Goal: Task Accomplishment & Management: Manage account settings

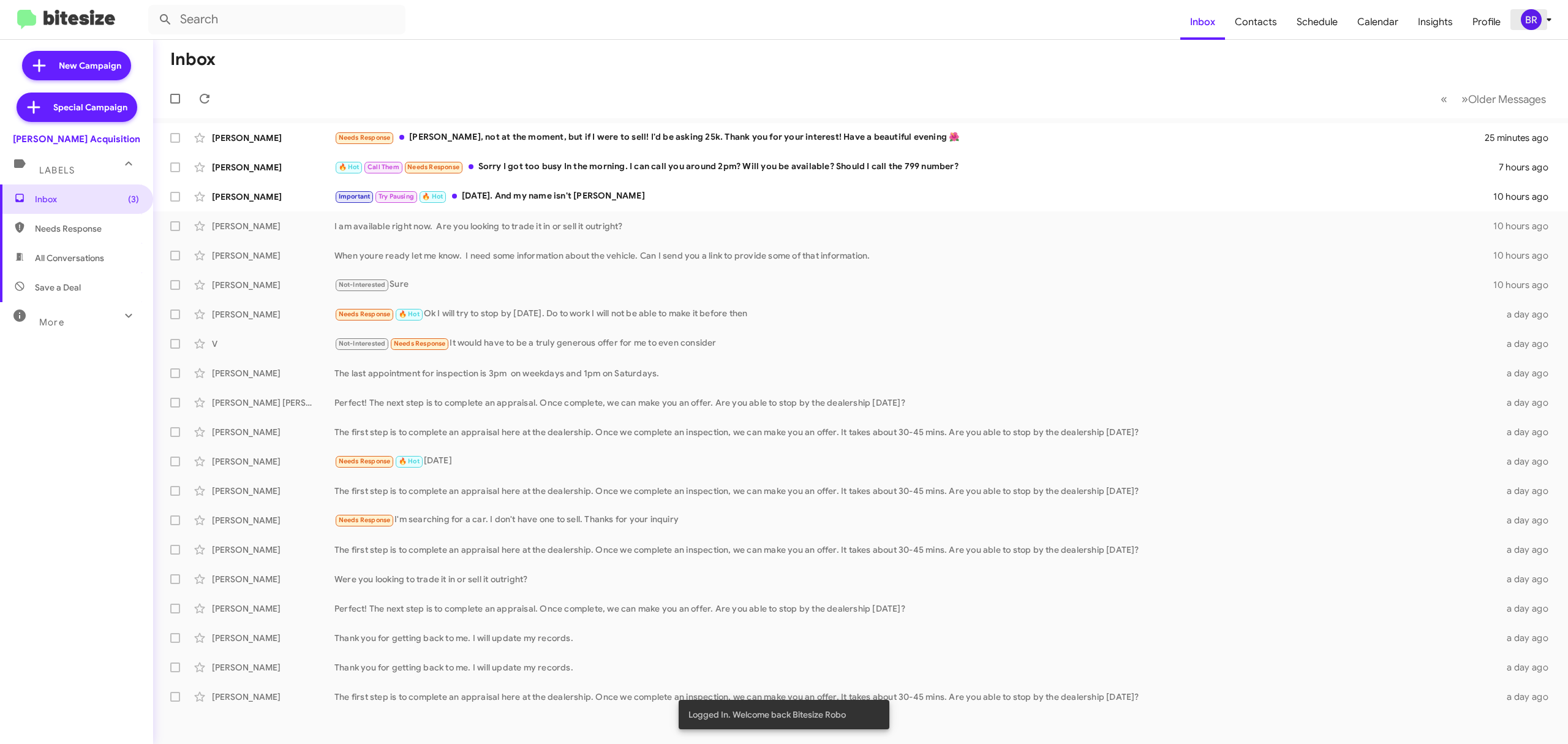
click at [1531, 17] on div "BR" at bounding box center [1531, 20] width 21 height 21
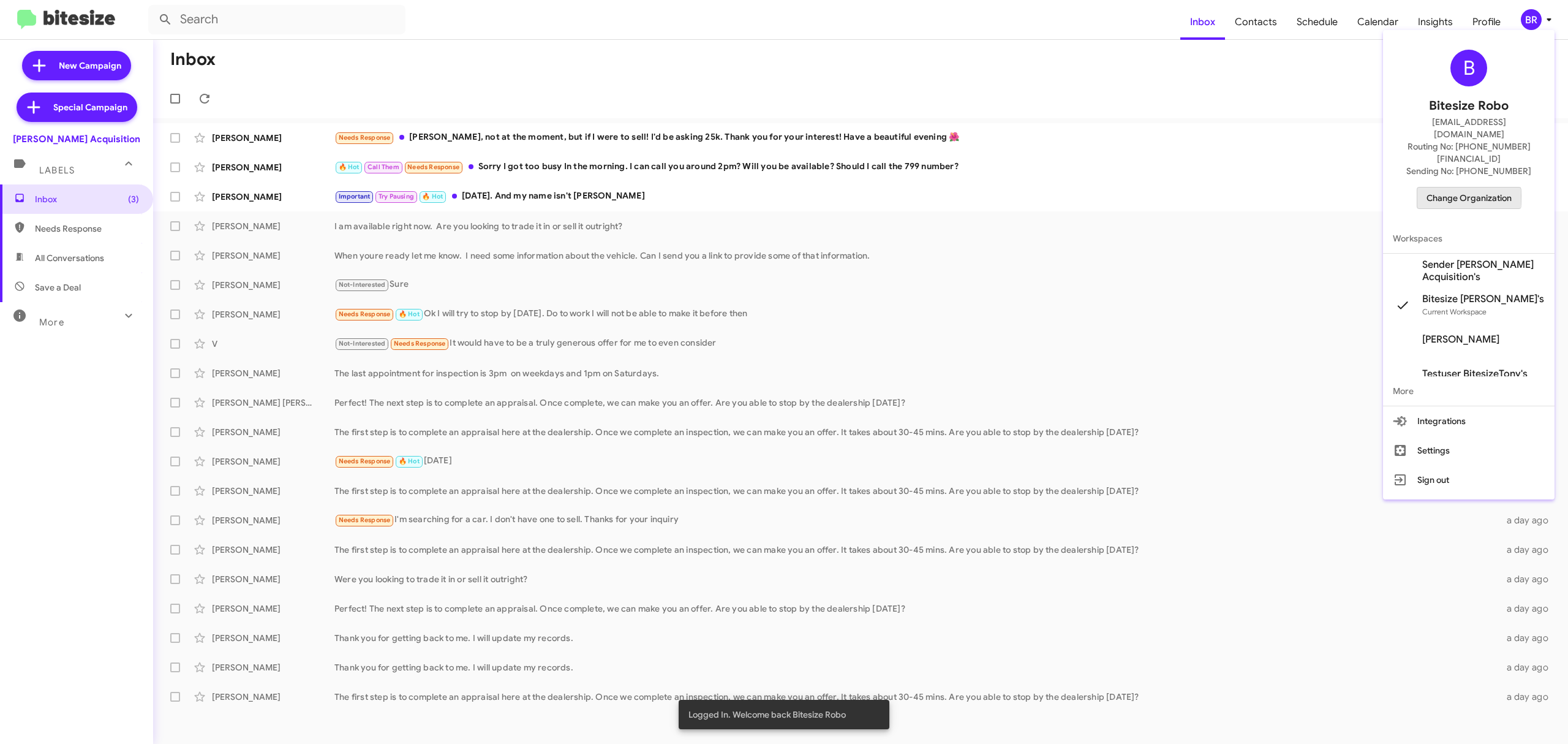
click at [1446, 187] on span "Change Organization" at bounding box center [1469, 198] width 85 height 21
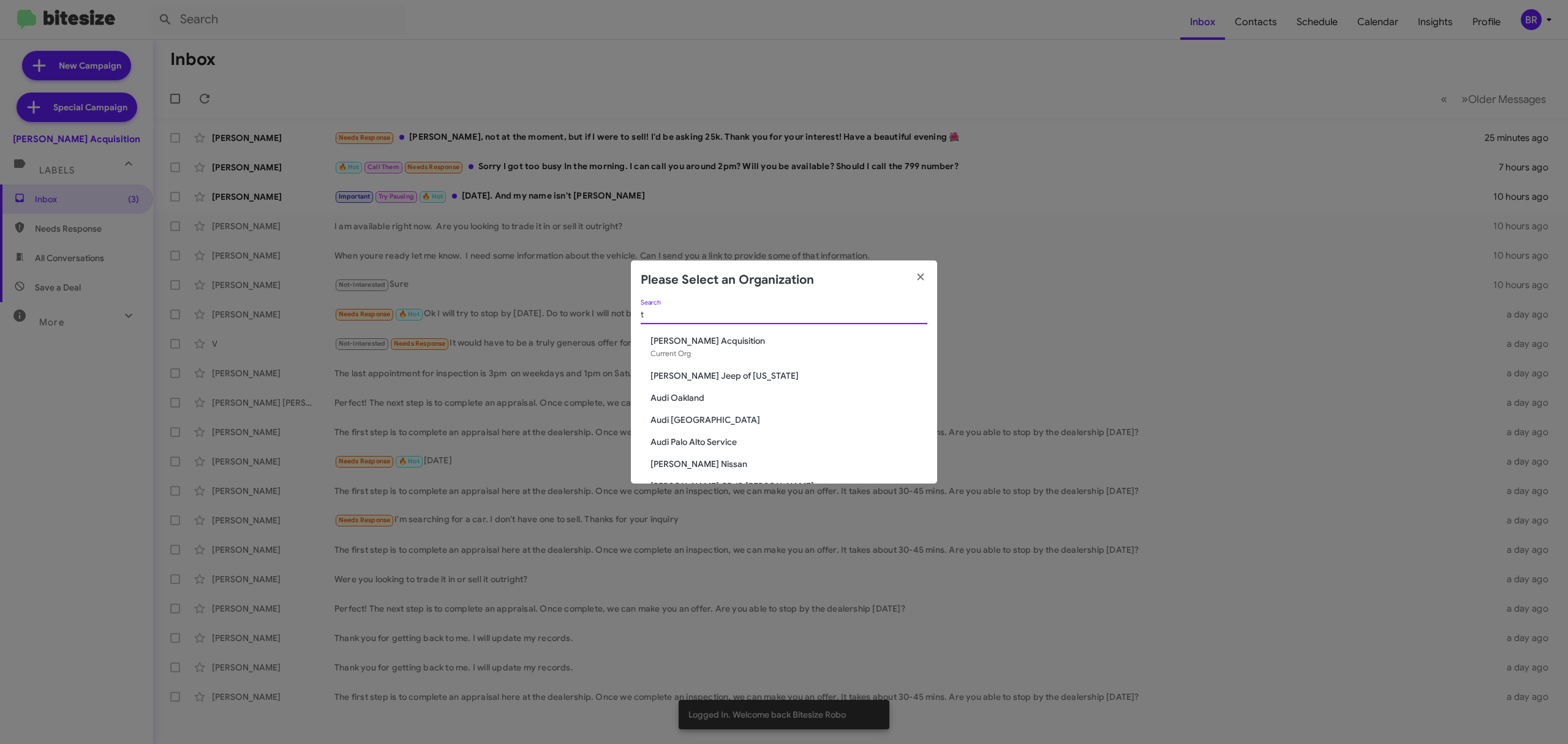
click at [732, 317] on input "t" at bounding box center [784, 315] width 286 height 10
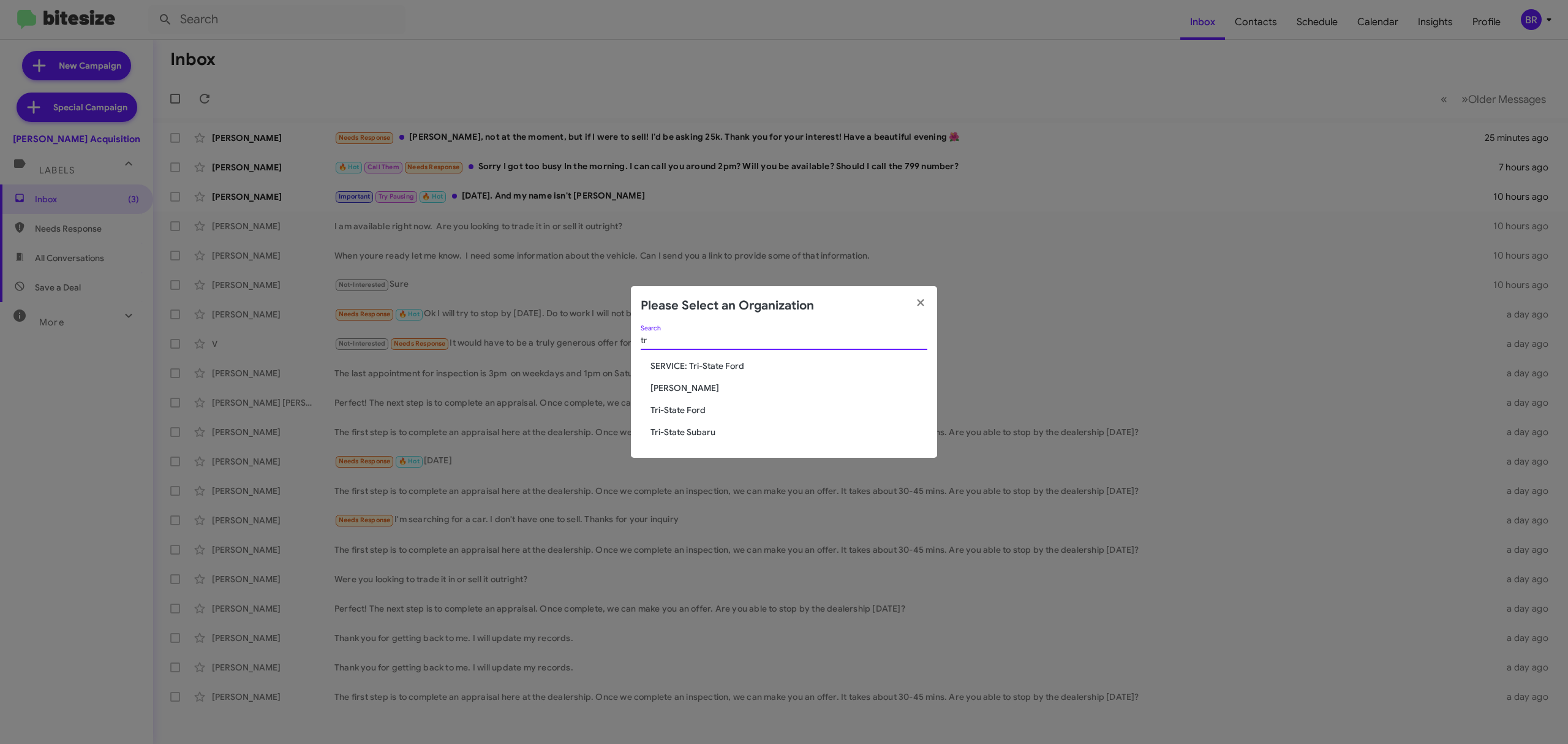
type input "tr"
click at [691, 428] on span "Tri-State Subaru" at bounding box center [789, 432] width 277 height 12
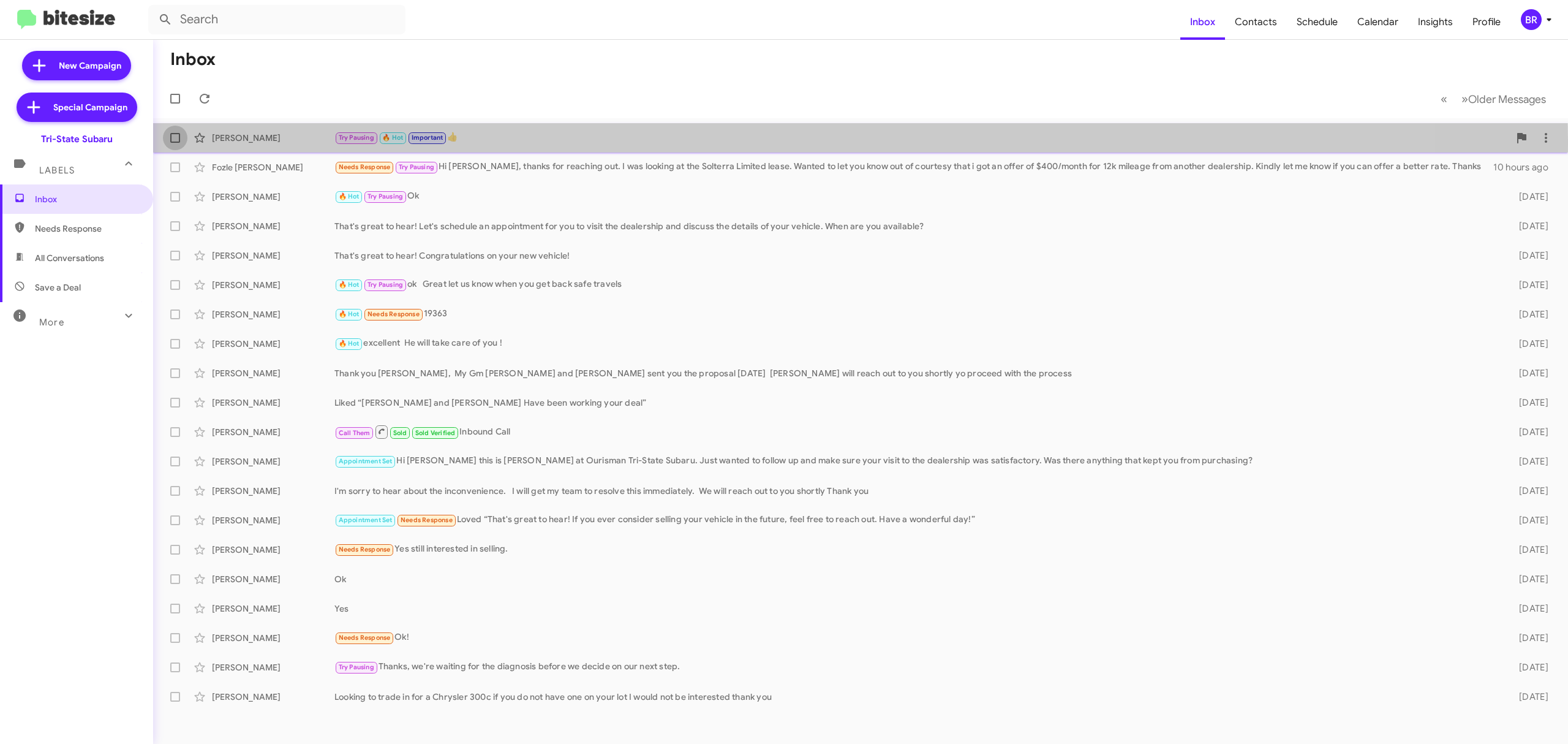
click at [179, 140] on span at bounding box center [175, 138] width 10 height 10
click at [175, 143] on input "checkbox" at bounding box center [174, 143] width 1 height 1
checkbox input "true"
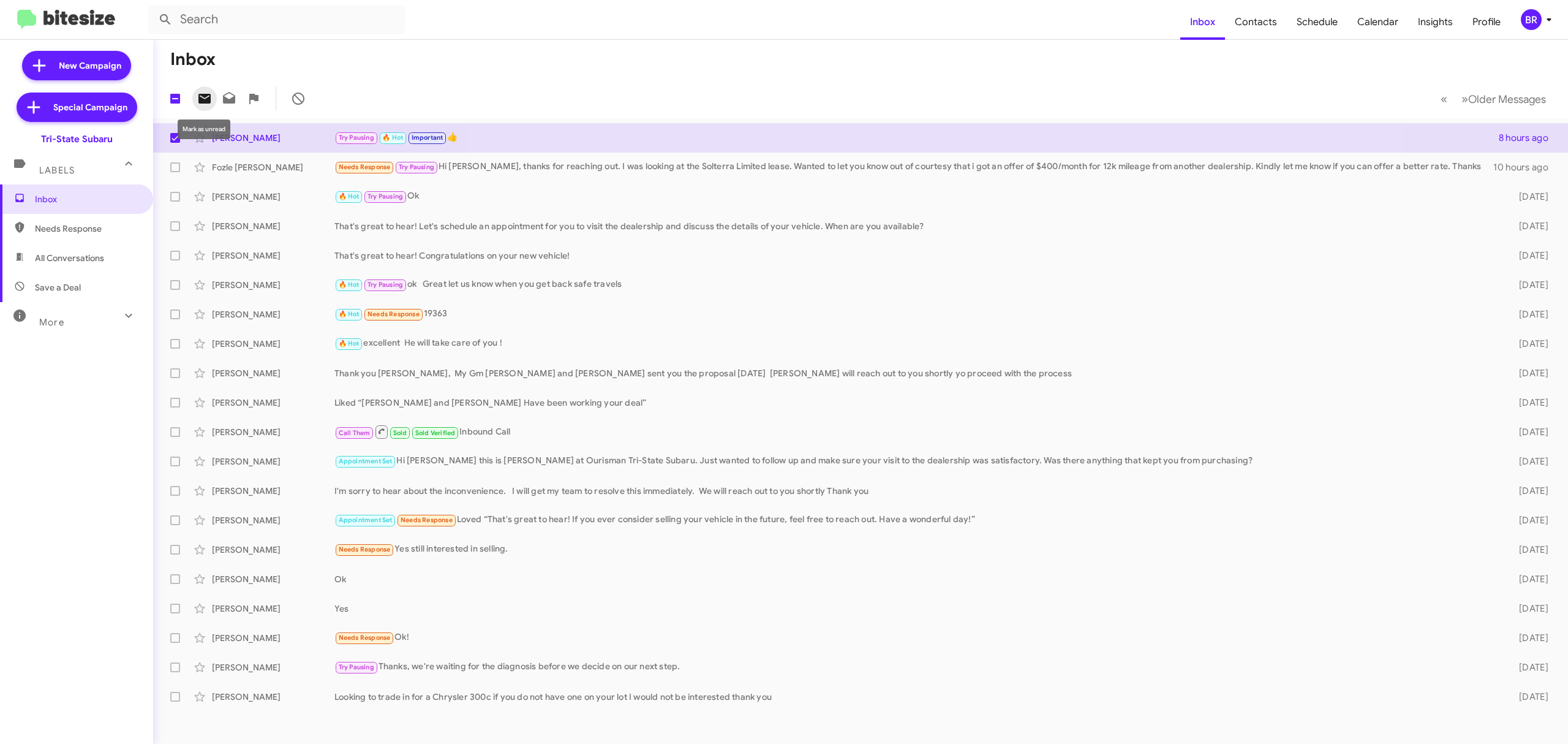
click at [199, 109] on button at bounding box center [204, 98] width 24 height 24
click at [1539, 21] on div "BR" at bounding box center [1531, 20] width 21 height 21
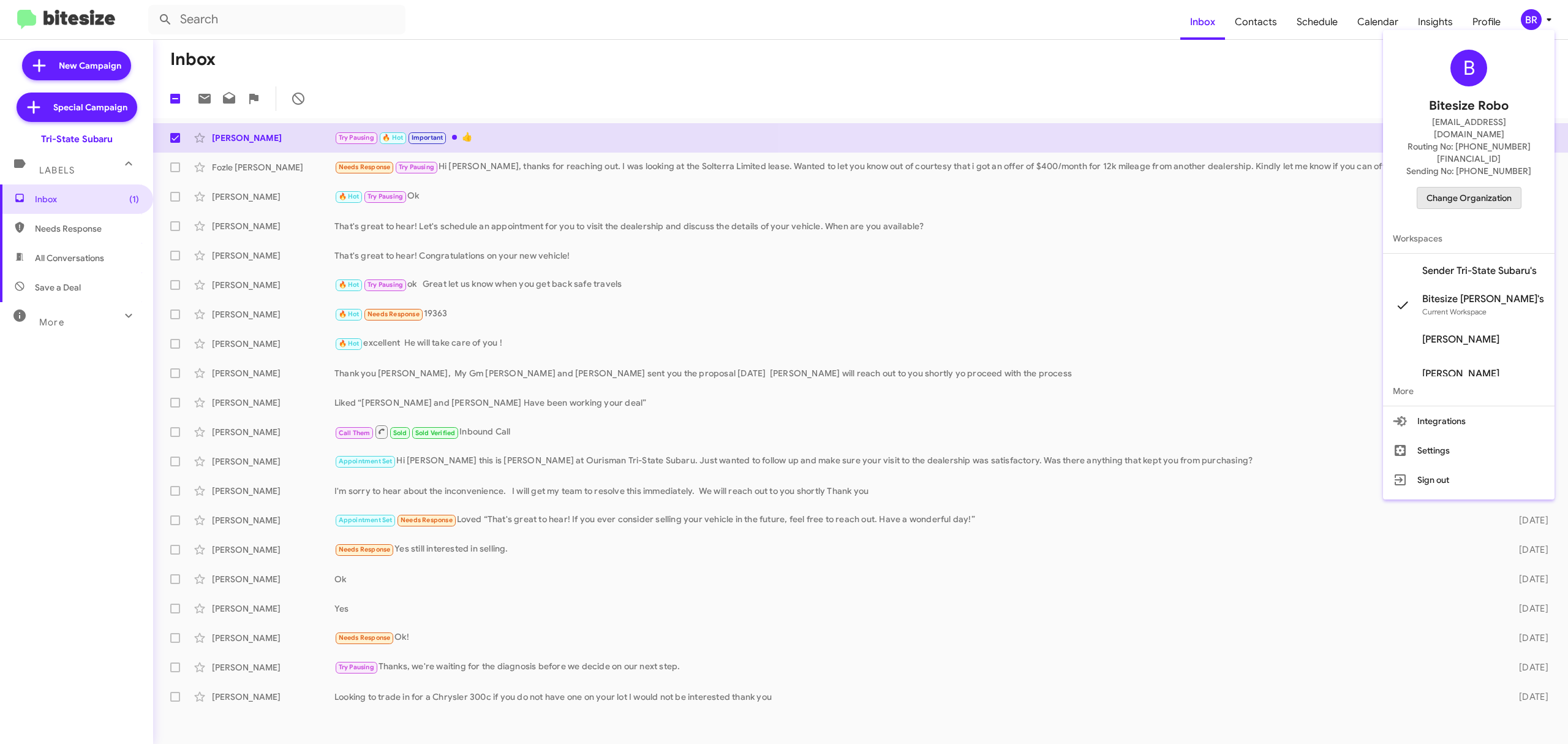
click at [1486, 187] on span "Change Organization" at bounding box center [1469, 198] width 85 height 21
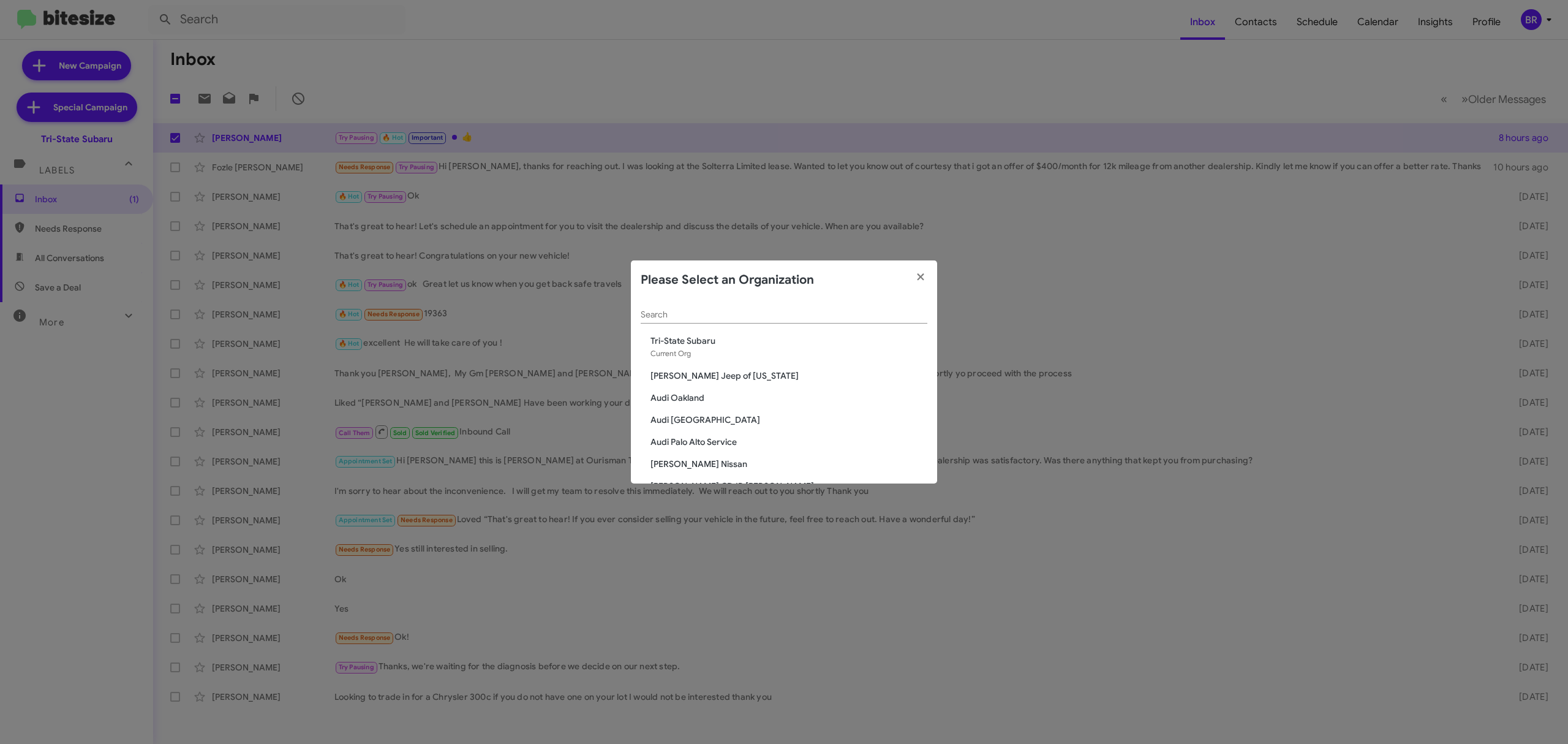
drag, startPoint x: 897, startPoint y: 304, endPoint x: 870, endPoint y: 318, distance: 30.4
click at [870, 318] on div "Search" at bounding box center [784, 311] width 286 height 24
click at [870, 318] on input "Search" at bounding box center [784, 315] width 286 height 10
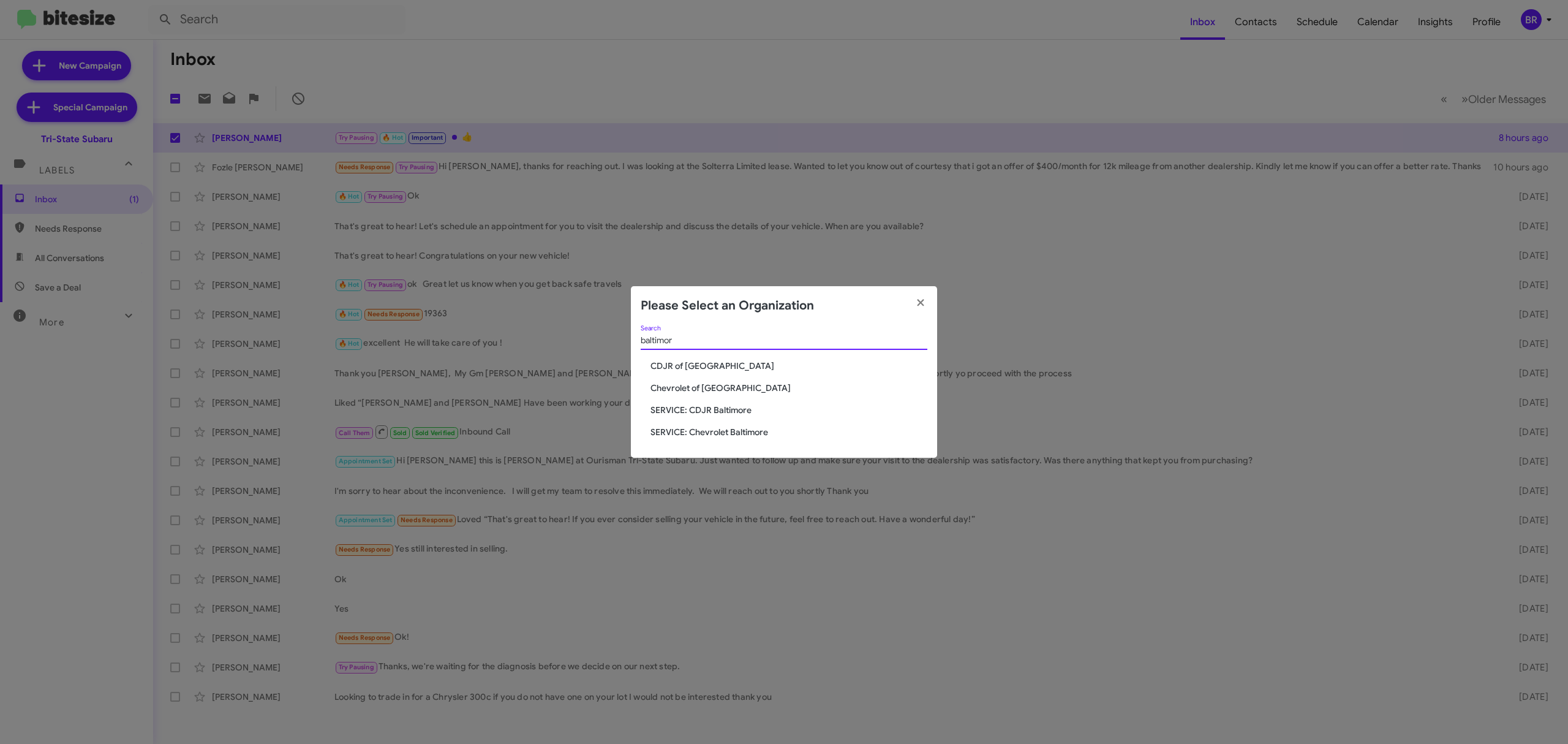
type input "baltimor"
click at [705, 361] on span "CDJR of Baltimore" at bounding box center [789, 366] width 277 height 12
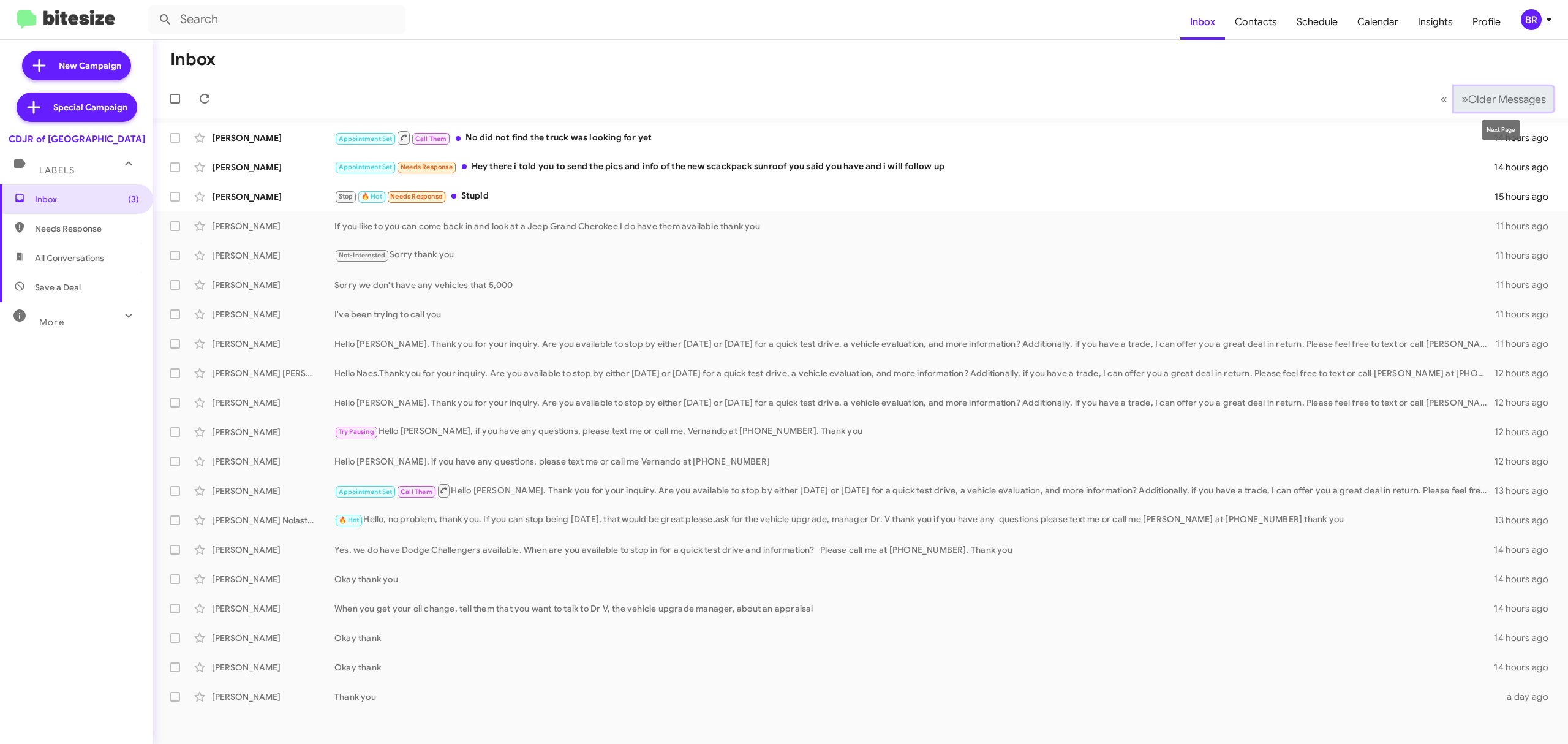
click at [1485, 94] on span "Older Messages" at bounding box center [1507, 99] width 78 height 14
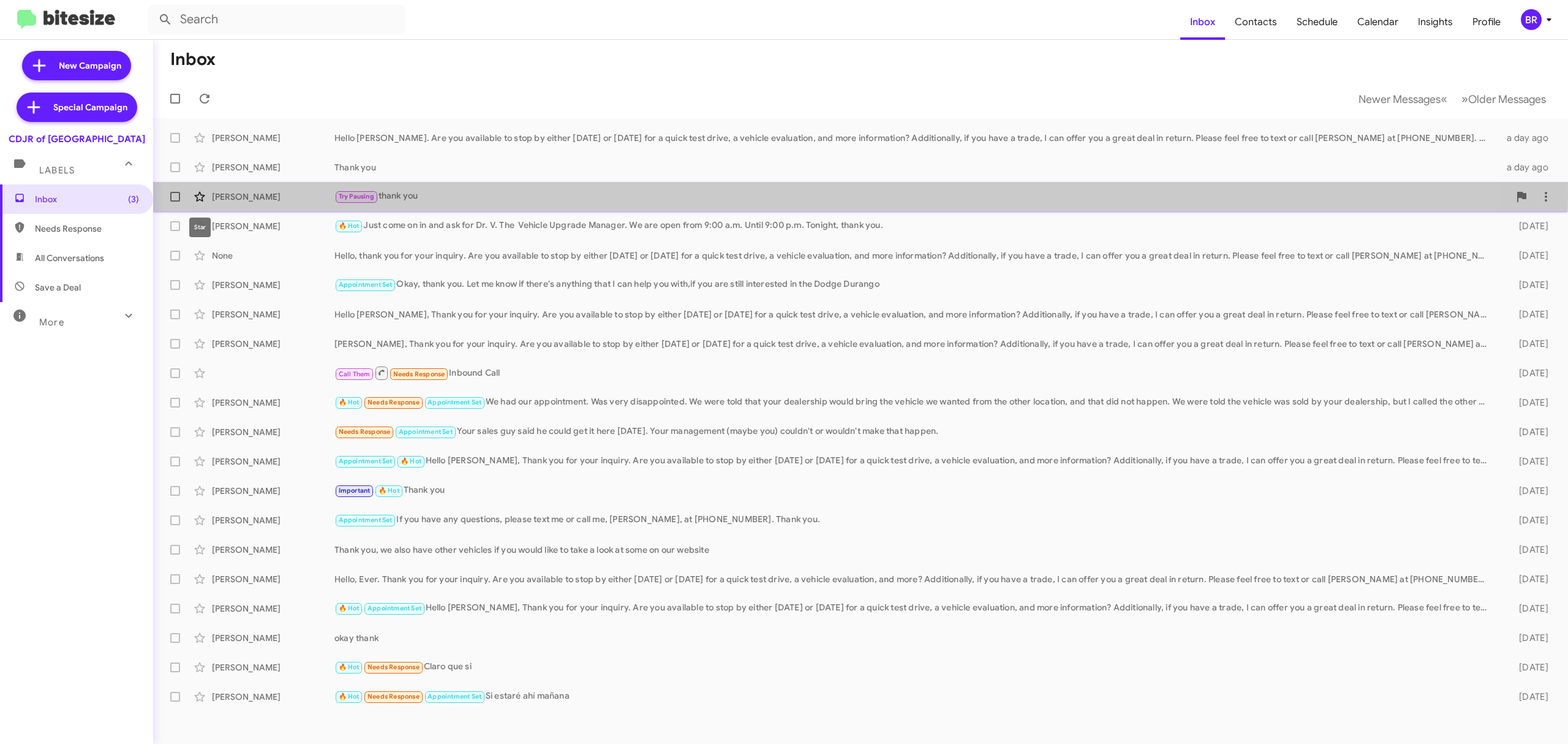
drag, startPoint x: 288, startPoint y: 194, endPoint x: 210, endPoint y: 191, distance: 78.1
click at [210, 191] on div "Michael Keener Try Pausing thank you 2 days ago" at bounding box center [861, 197] width 1396 height 24
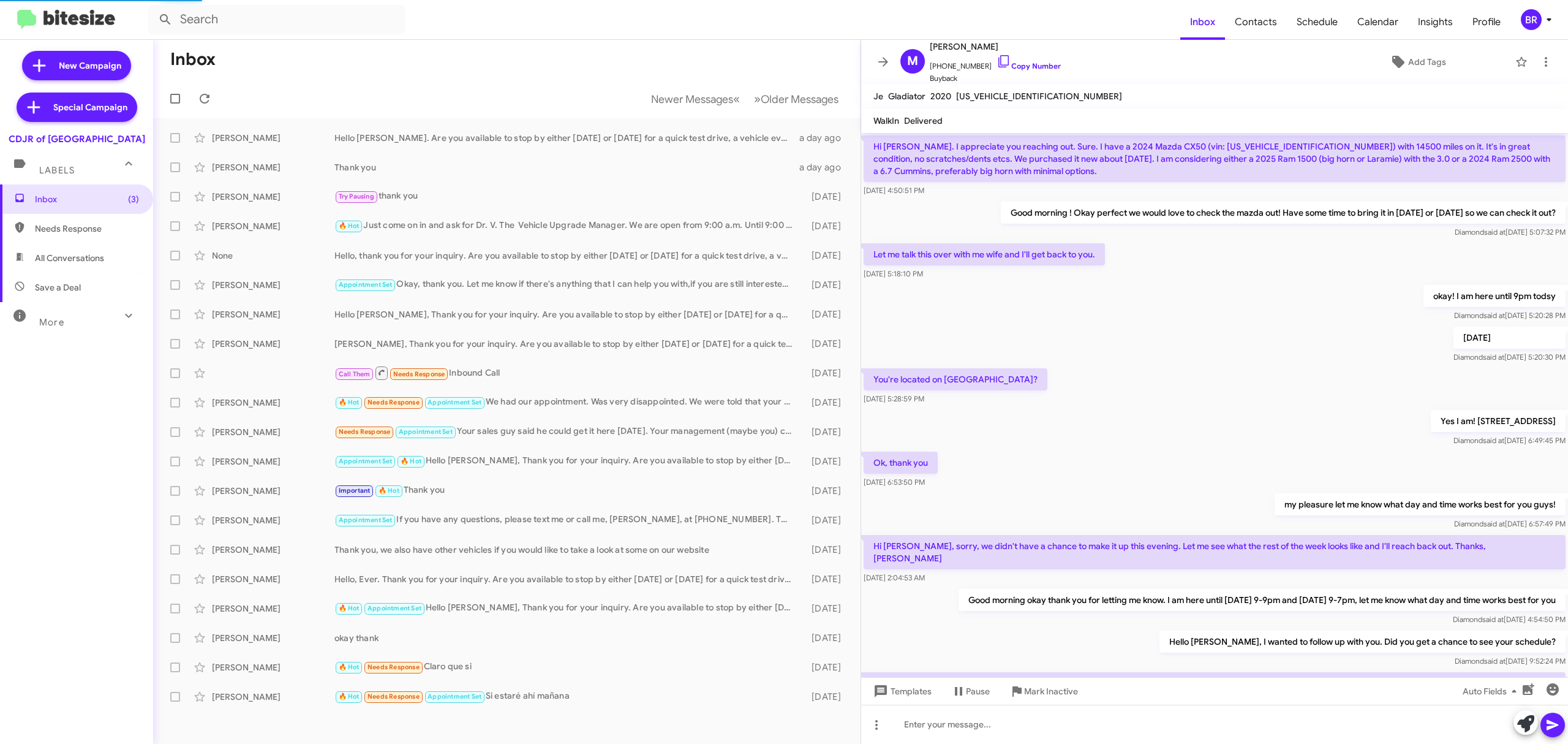
scroll to position [399, 0]
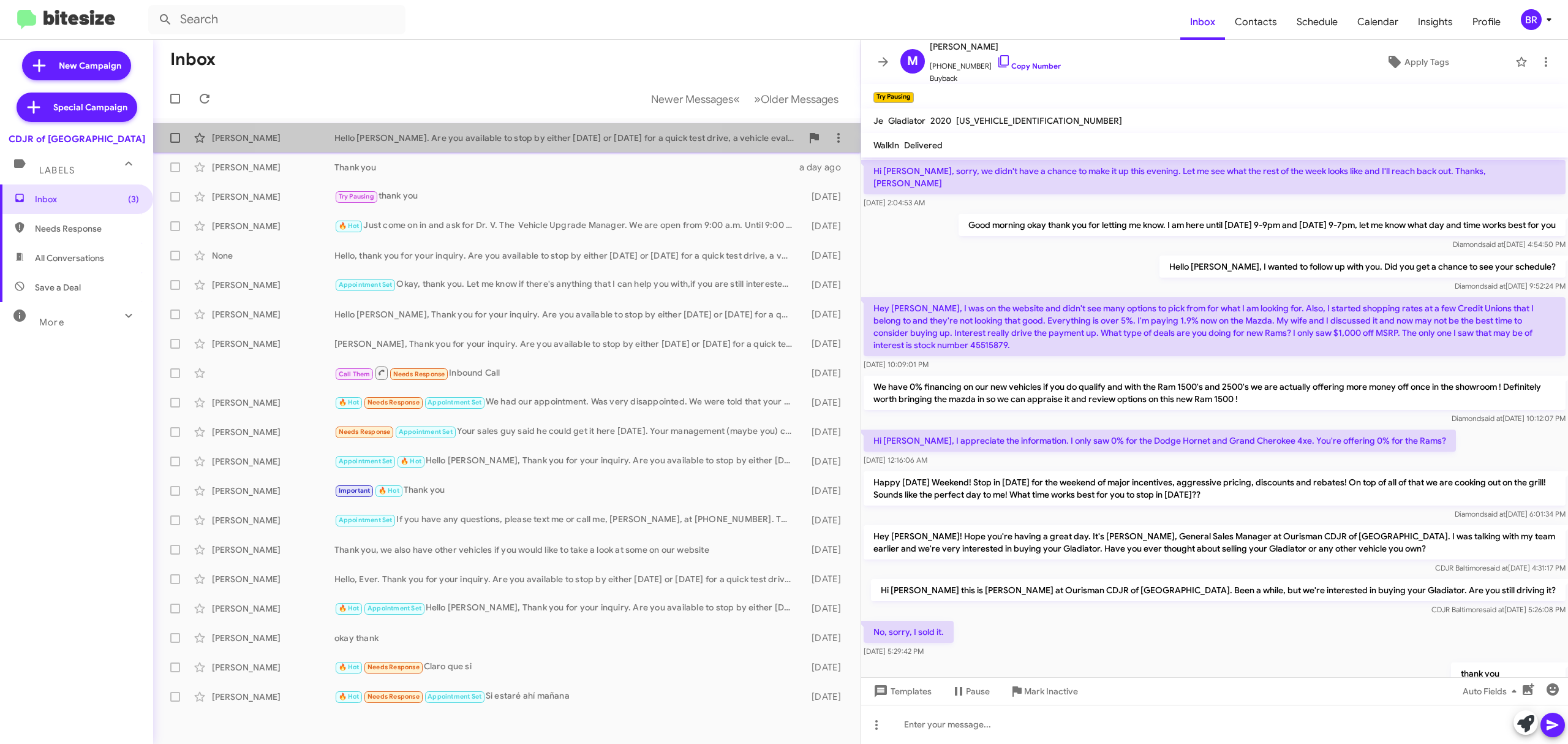
click at [481, 141] on div "Hello Michael. Are you available to stop by either today or tomorrow for a quic…" at bounding box center [568, 138] width 468 height 12
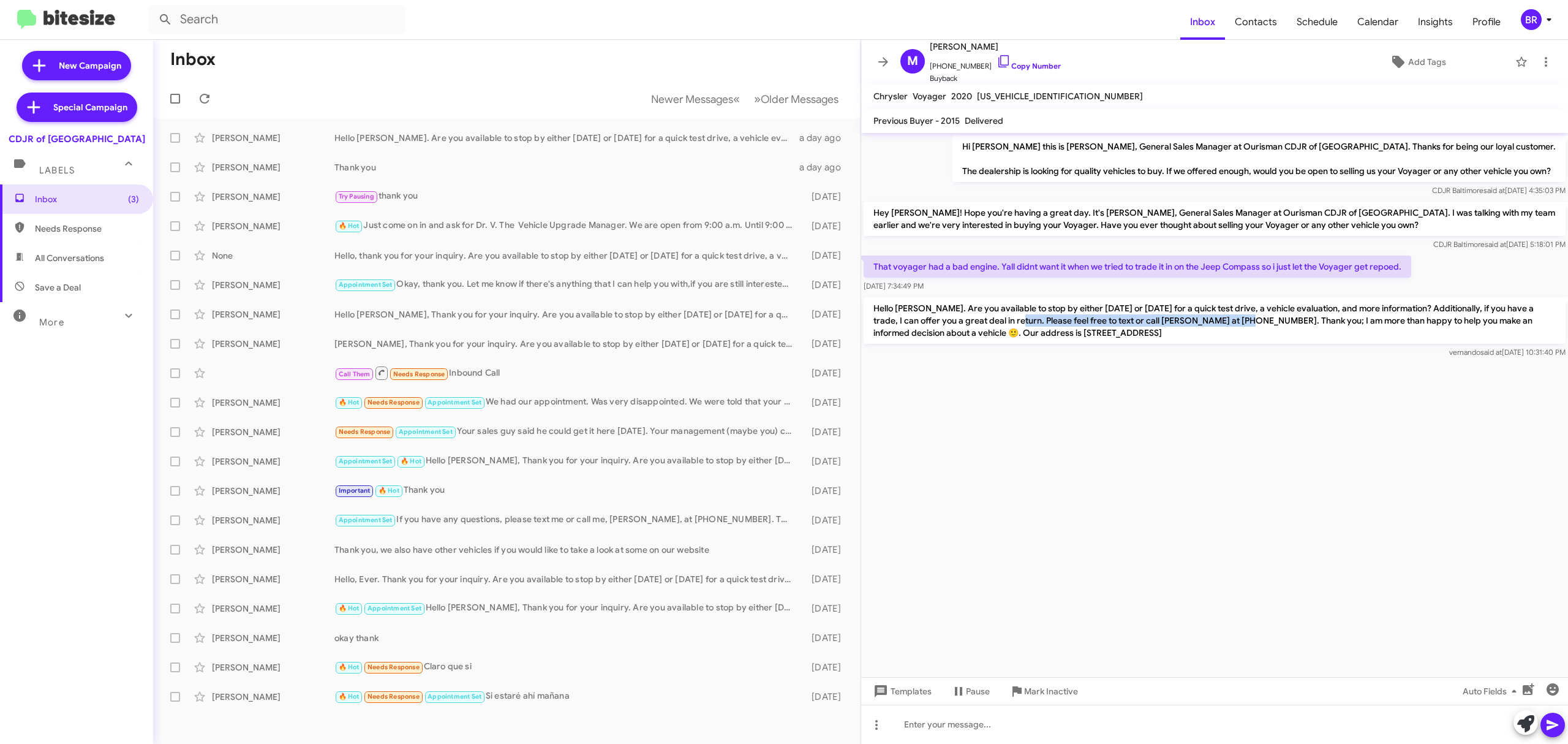
drag, startPoint x: 996, startPoint y: 319, endPoint x: 1222, endPoint y: 322, distance: 226.0
click at [1222, 322] on p "Hello Michael. Are you available to stop by either today or tomorrow for a quic…" at bounding box center [1215, 320] width 702 height 47
copy p "Please feel free to text or call Fernando at 443-367-8601."
click at [1075, 376] on cdk-virtual-scroll-viewport "Hi Michael this is Umar Naeem, General Sales Manager at Ourisman CDJR of Baltim…" at bounding box center [1214, 405] width 707 height 544
drag, startPoint x: 876, startPoint y: 308, endPoint x: 1172, endPoint y: 335, distance: 297.2
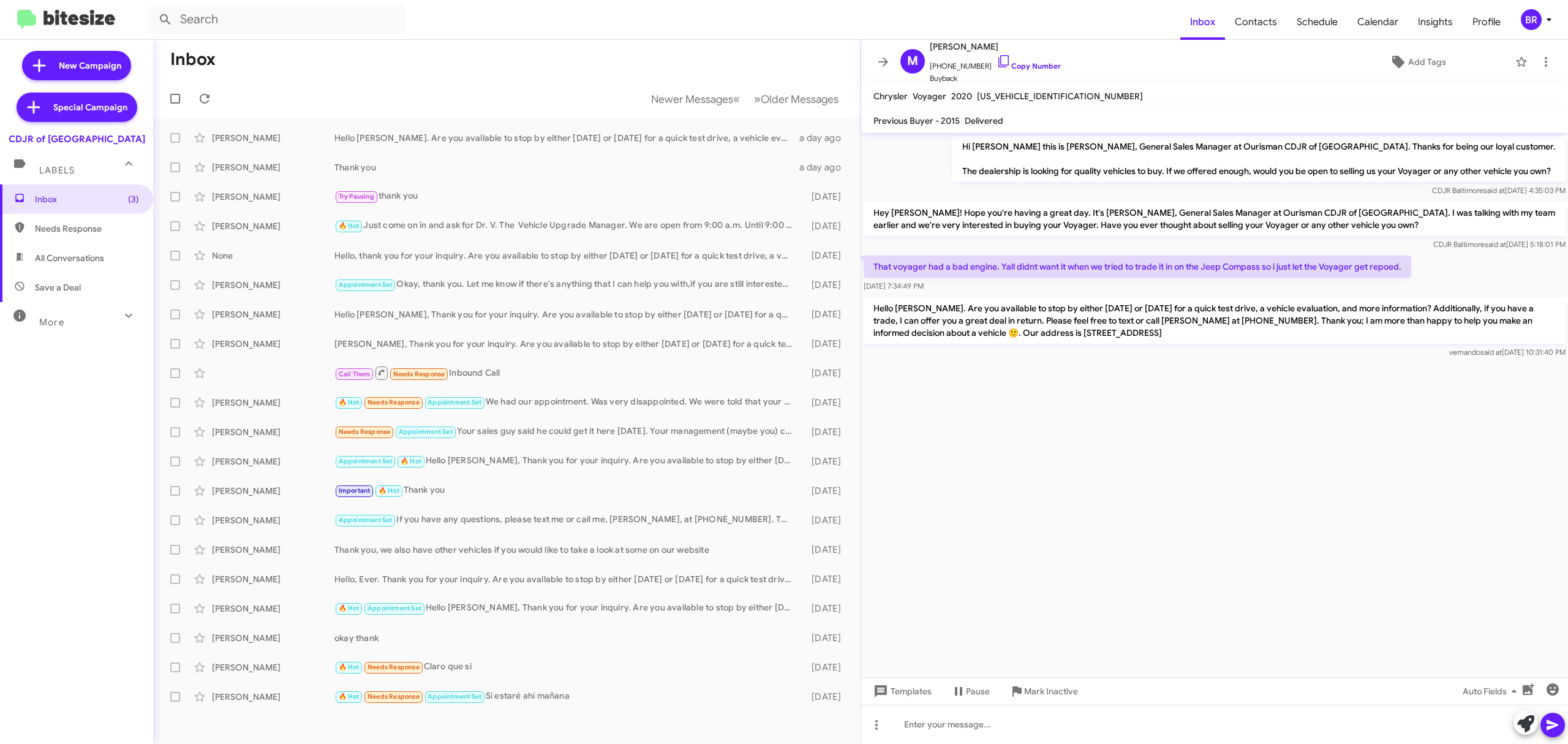
click at [1172, 335] on p "Hello Michael. Are you available to stop by either today or tomorrow for a quic…" at bounding box center [1215, 320] width 702 height 47
copy p "Hello Michael. Are you available to stop by either today or tomorrow for a quic…"
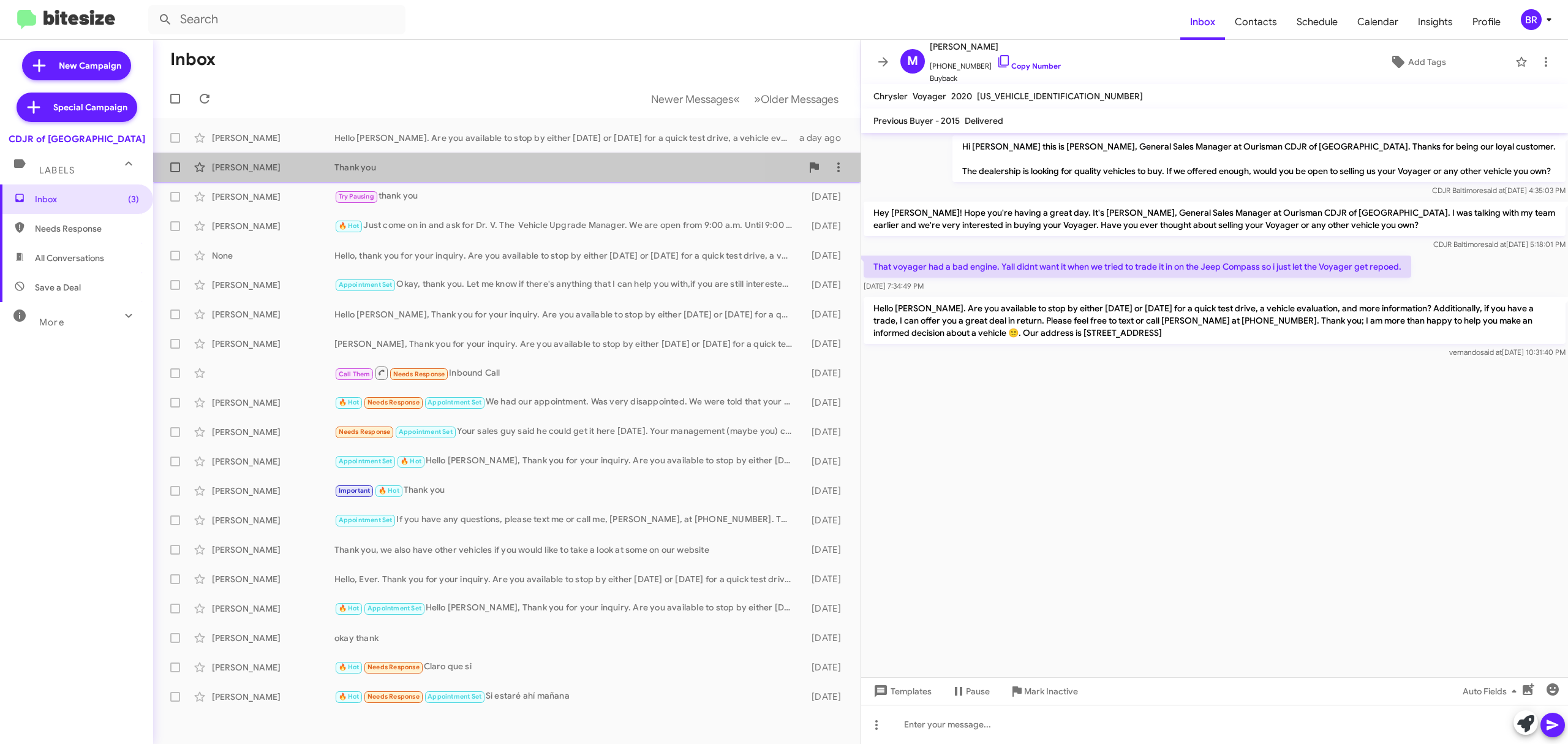
click at [268, 175] on div "Nicholas Panebianco Thank you a day ago" at bounding box center [507, 167] width 688 height 24
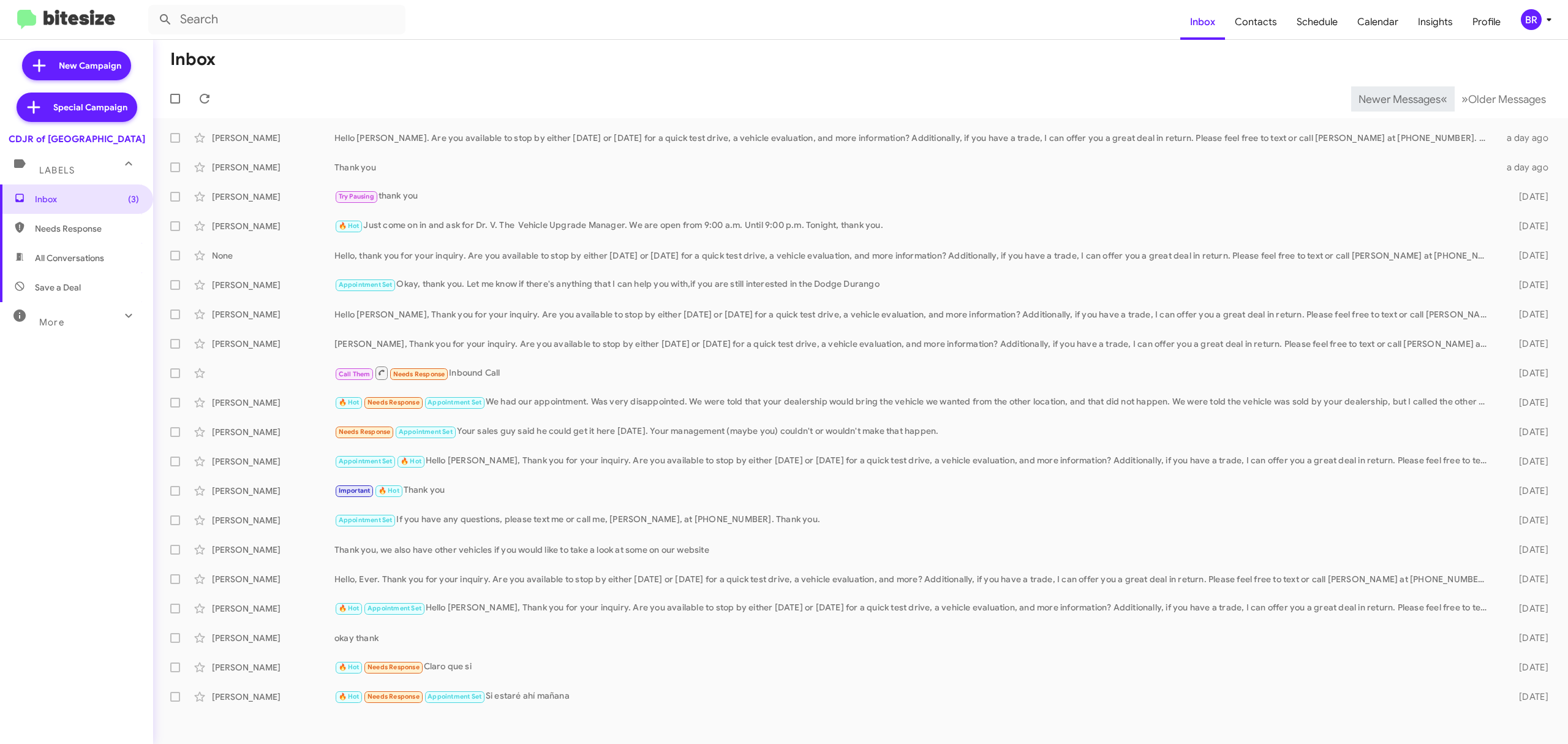
click at [1390, 98] on span "Newer Messages" at bounding box center [1400, 99] width 82 height 14
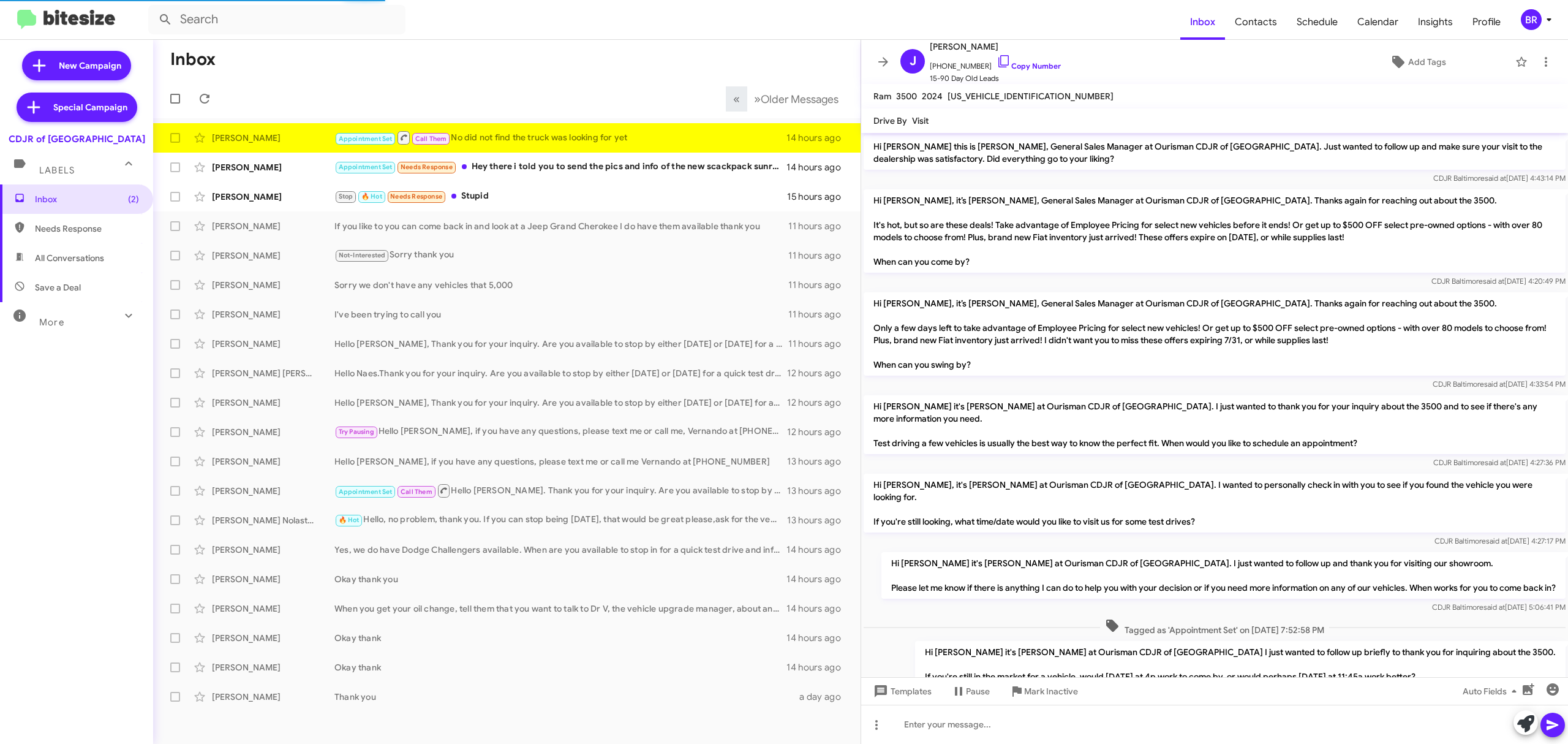
scroll to position [248, 0]
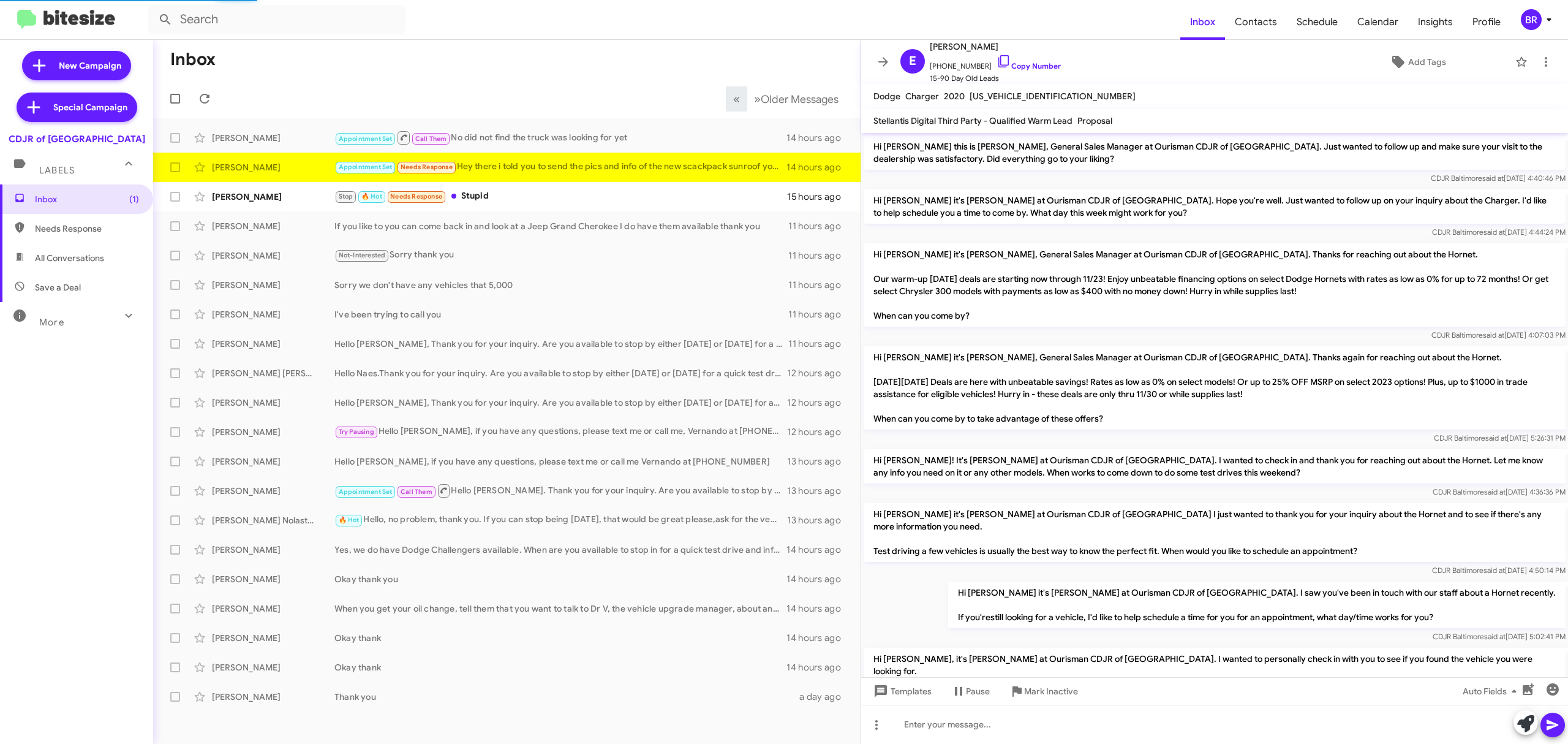
scroll to position [393, 0]
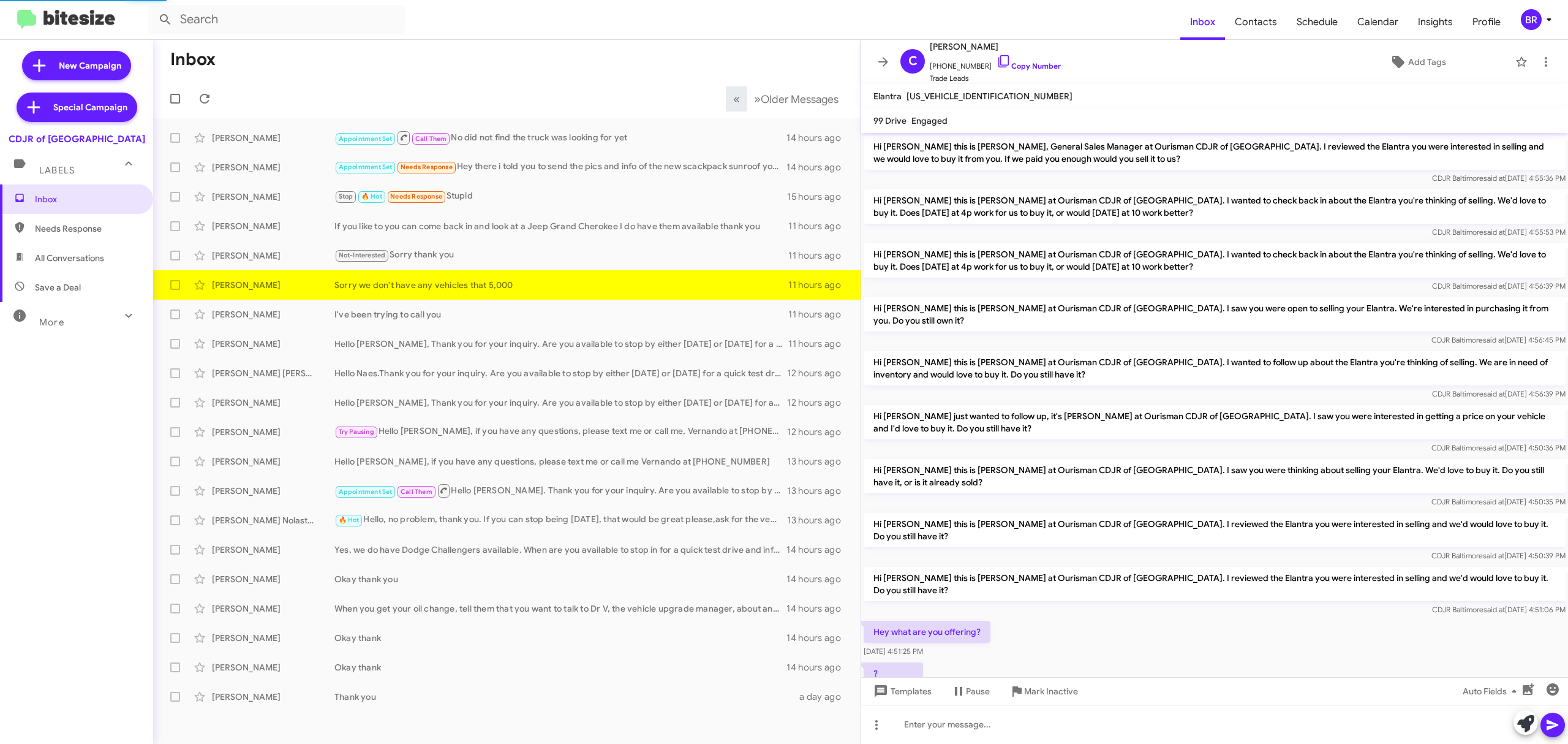
scroll to position [306, 0]
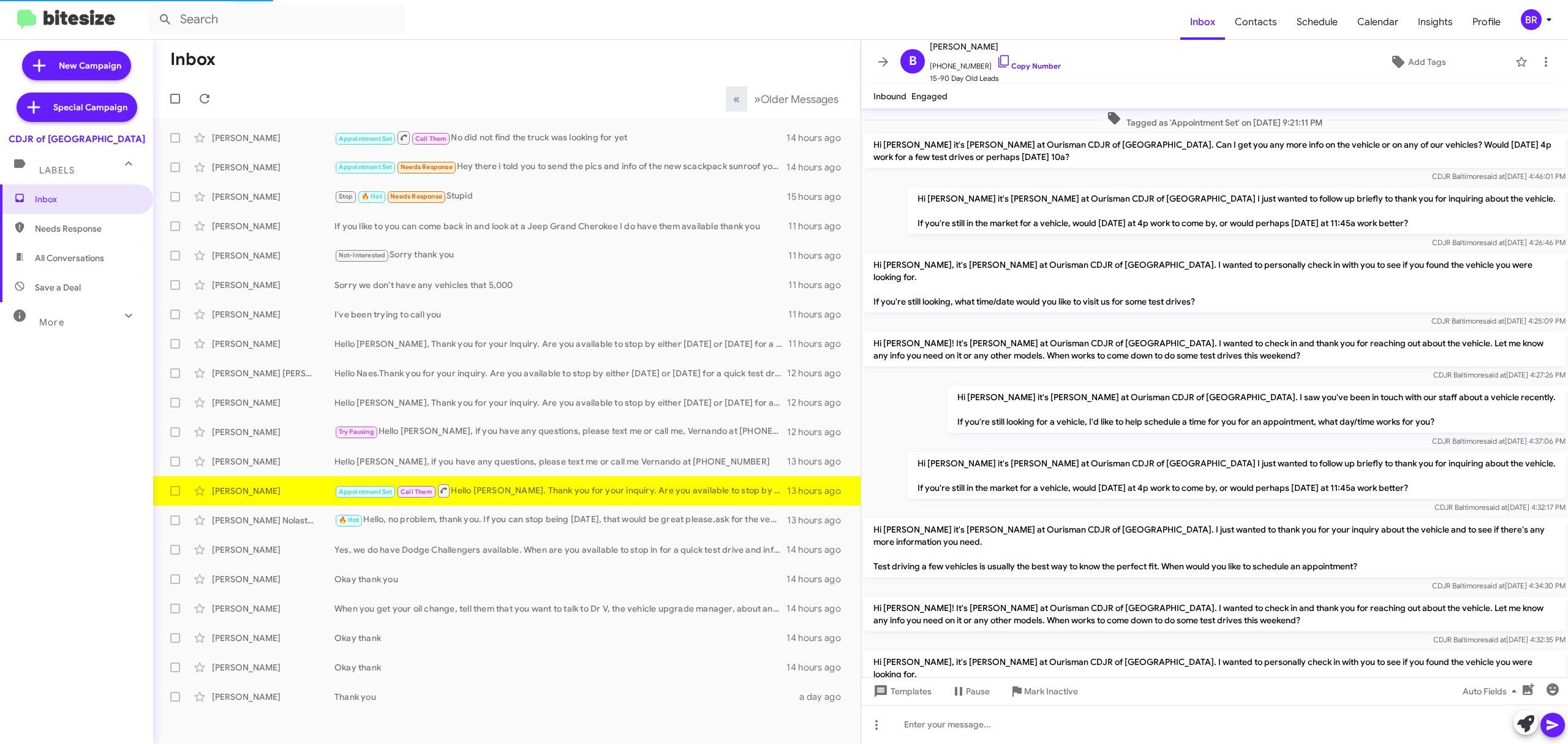
scroll to position [705, 0]
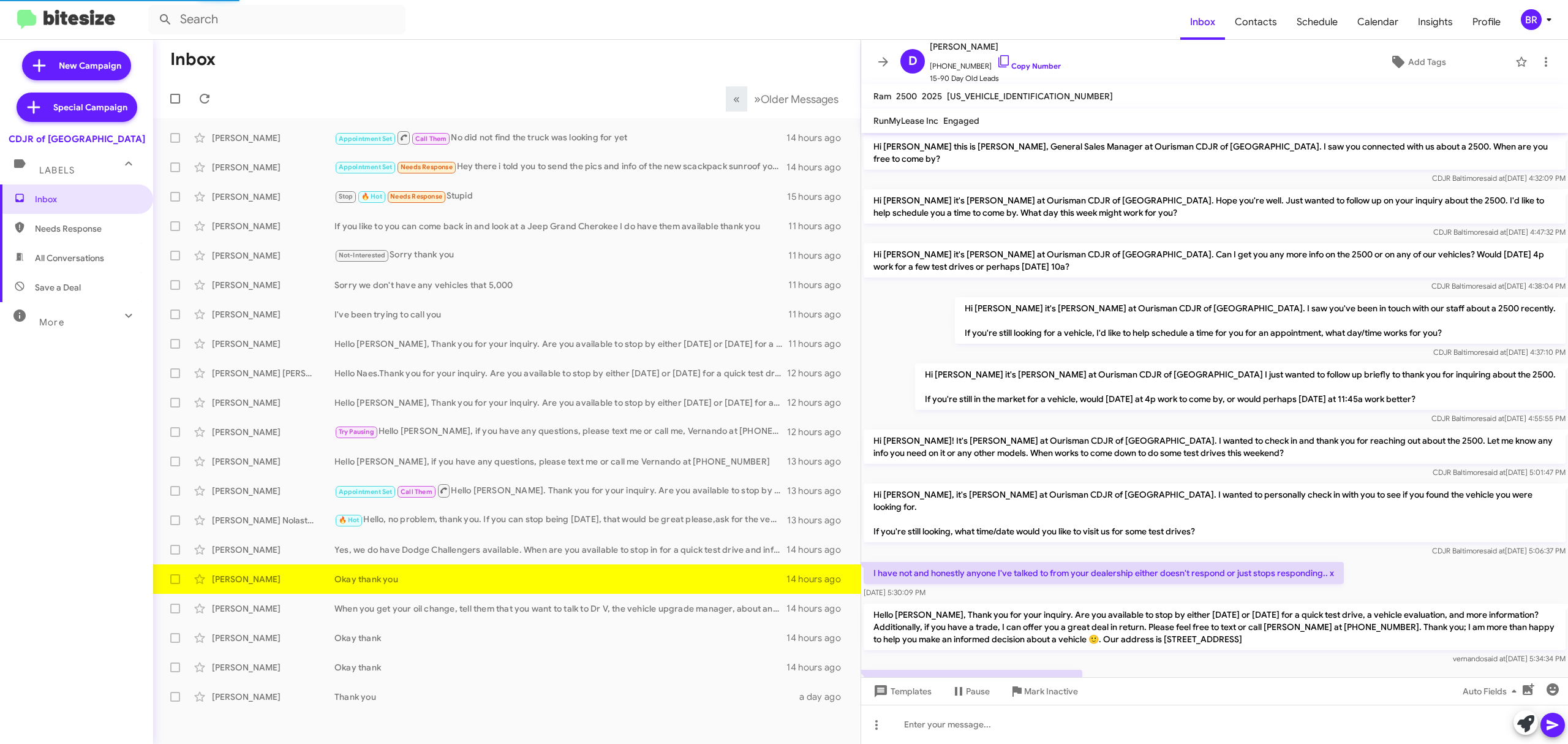
scroll to position [82, 0]
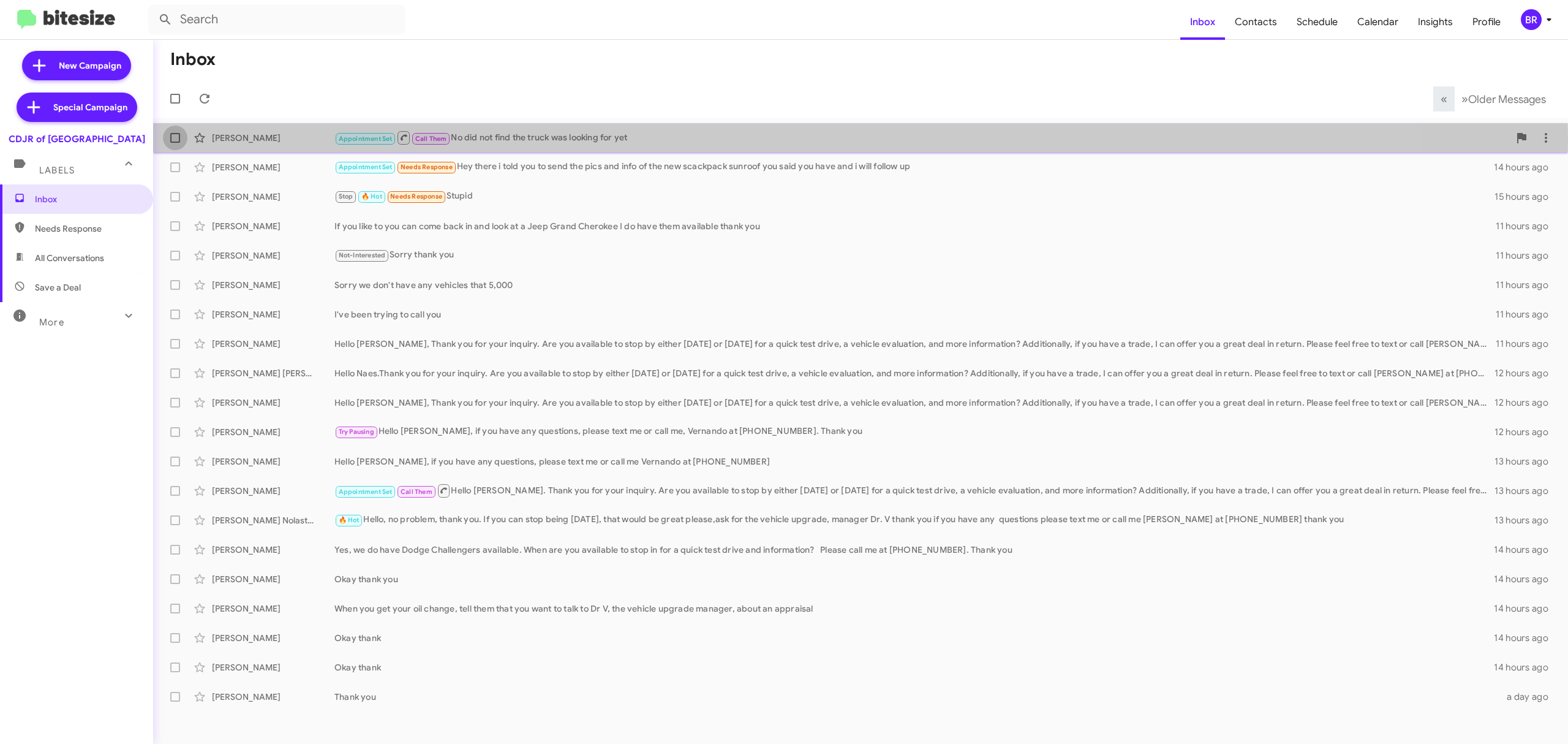
click at [172, 138] on span at bounding box center [175, 138] width 10 height 10
click at [174, 143] on input "checkbox" at bounding box center [174, 143] width 1 height 1
checkbox input "true"
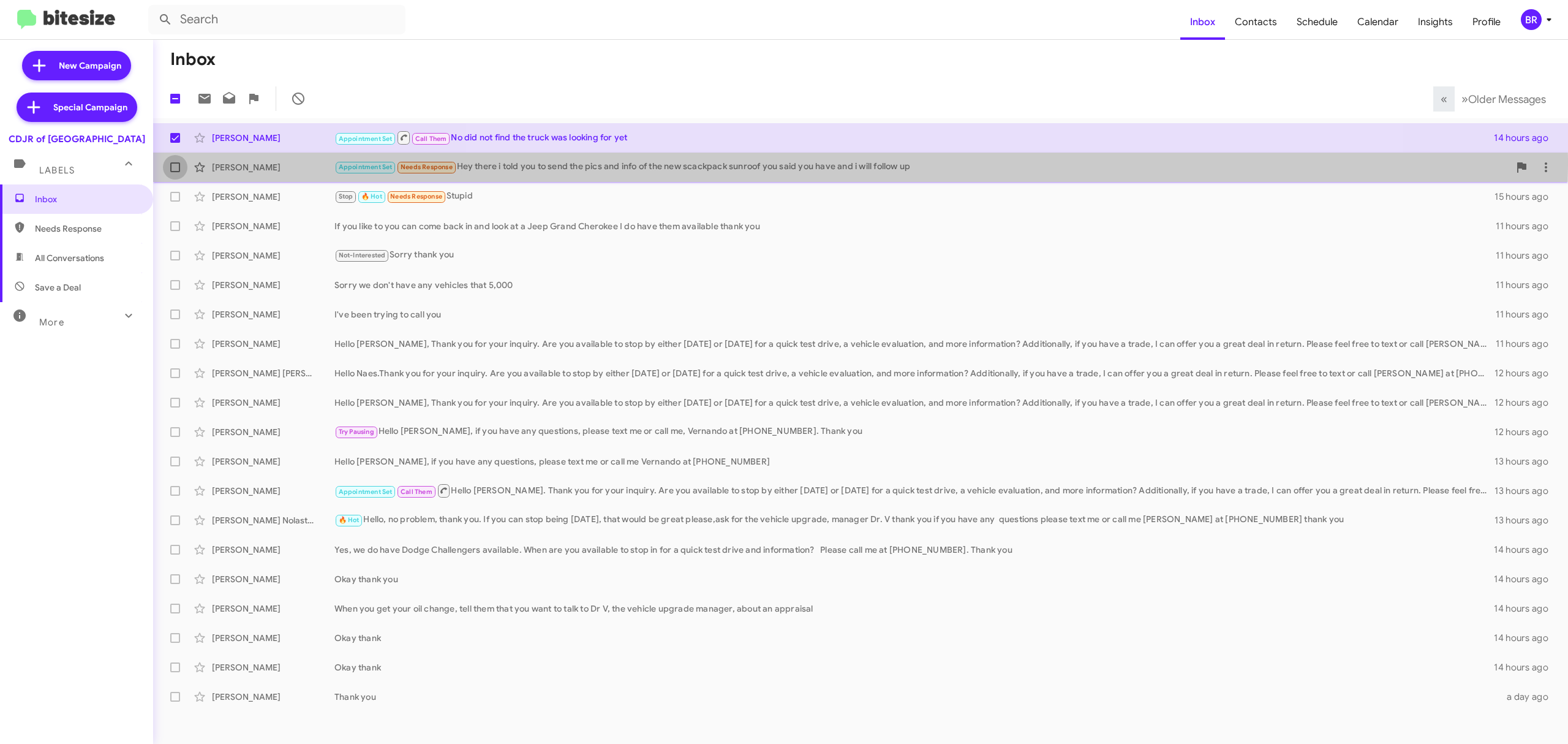
click at [176, 160] on label at bounding box center [175, 167] width 24 height 24
click at [175, 172] on input "checkbox" at bounding box center [174, 172] width 1 height 1
checkbox input "true"
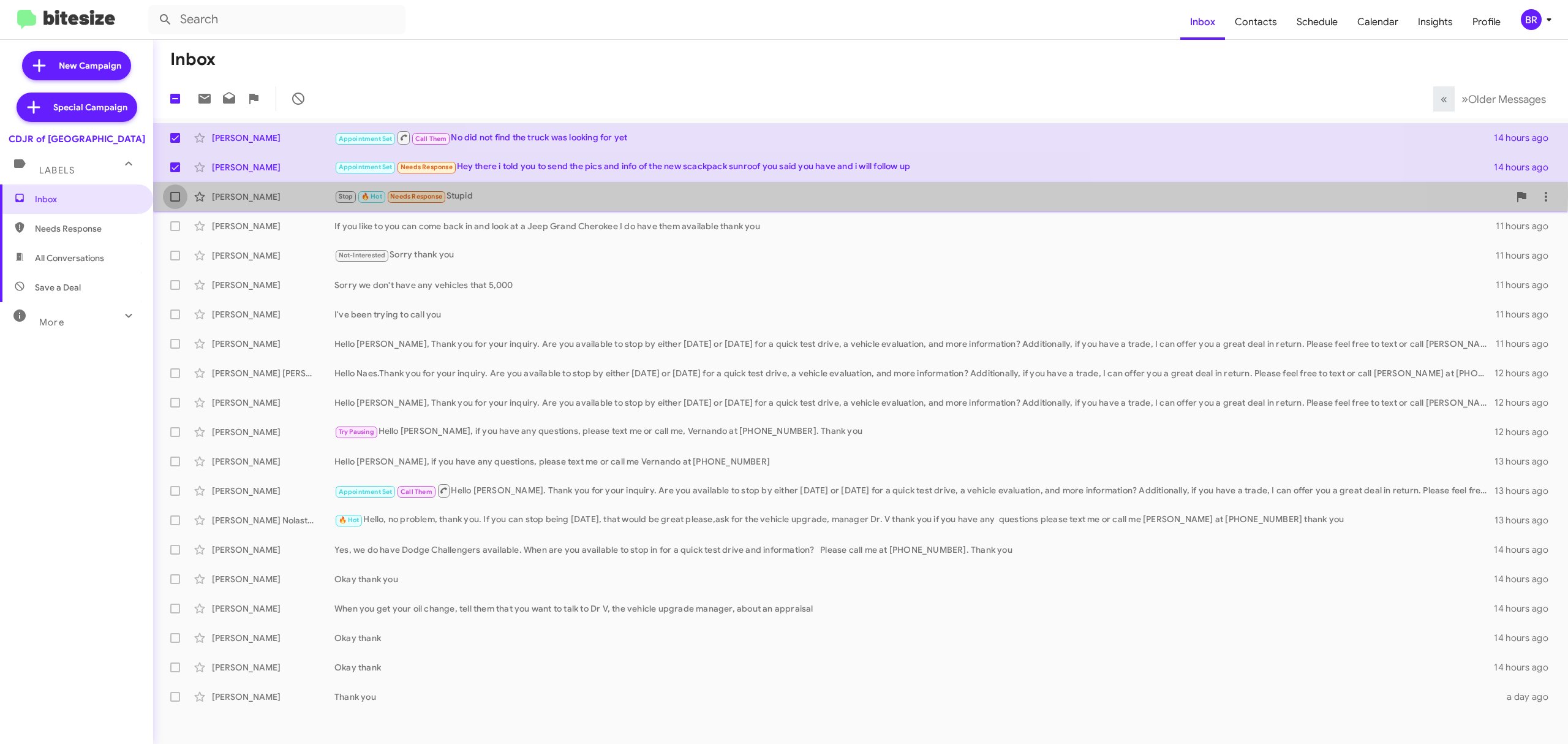
click at [174, 191] on span at bounding box center [175, 196] width 10 height 10
click at [174, 202] on input "checkbox" at bounding box center [174, 202] width 1 height 1
checkbox input "true"
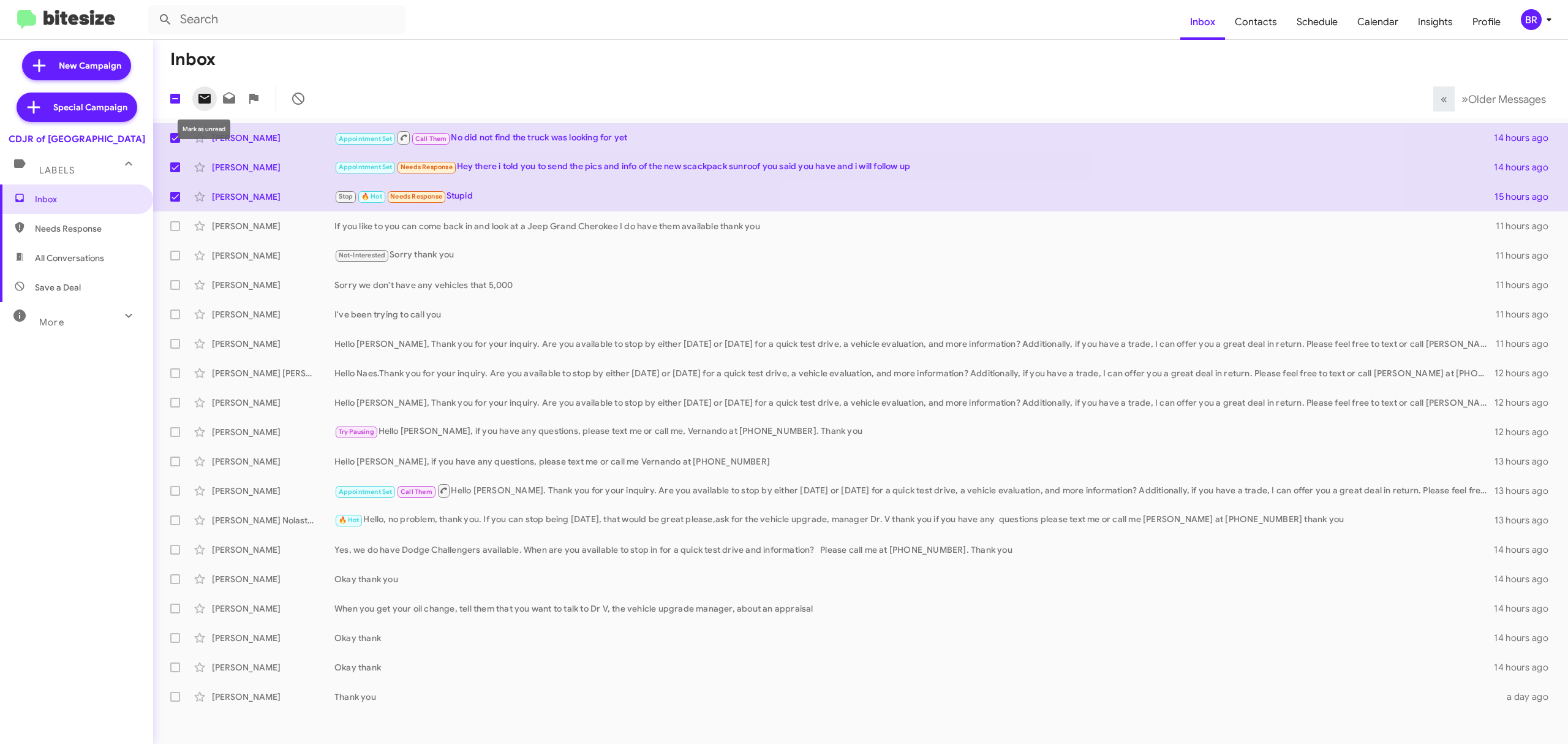
click at [211, 91] on icon at bounding box center [205, 98] width 15 height 15
click at [1523, 14] on div "BR" at bounding box center [1531, 20] width 21 height 21
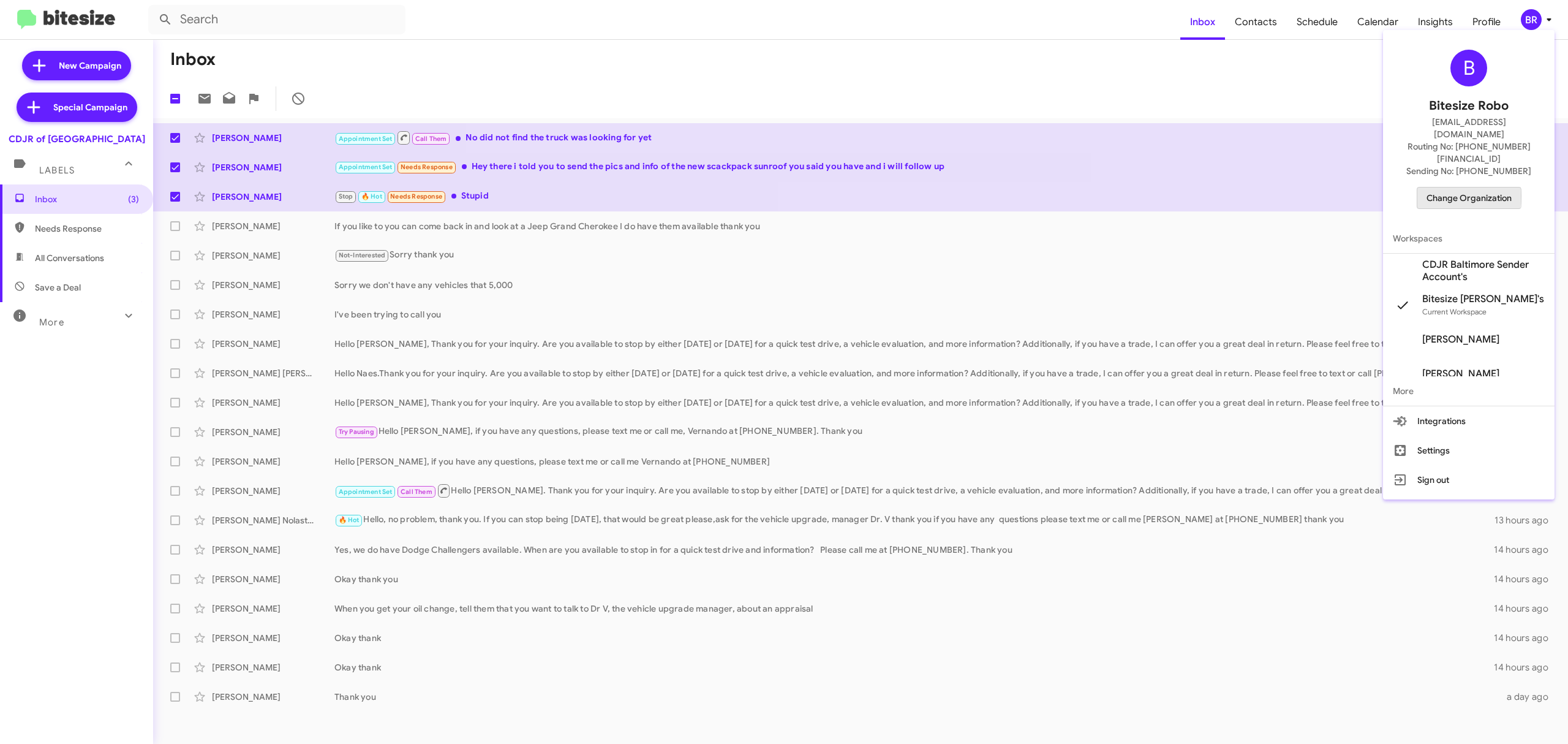
click at [1451, 187] on span "Change Organization" at bounding box center [1469, 198] width 85 height 21
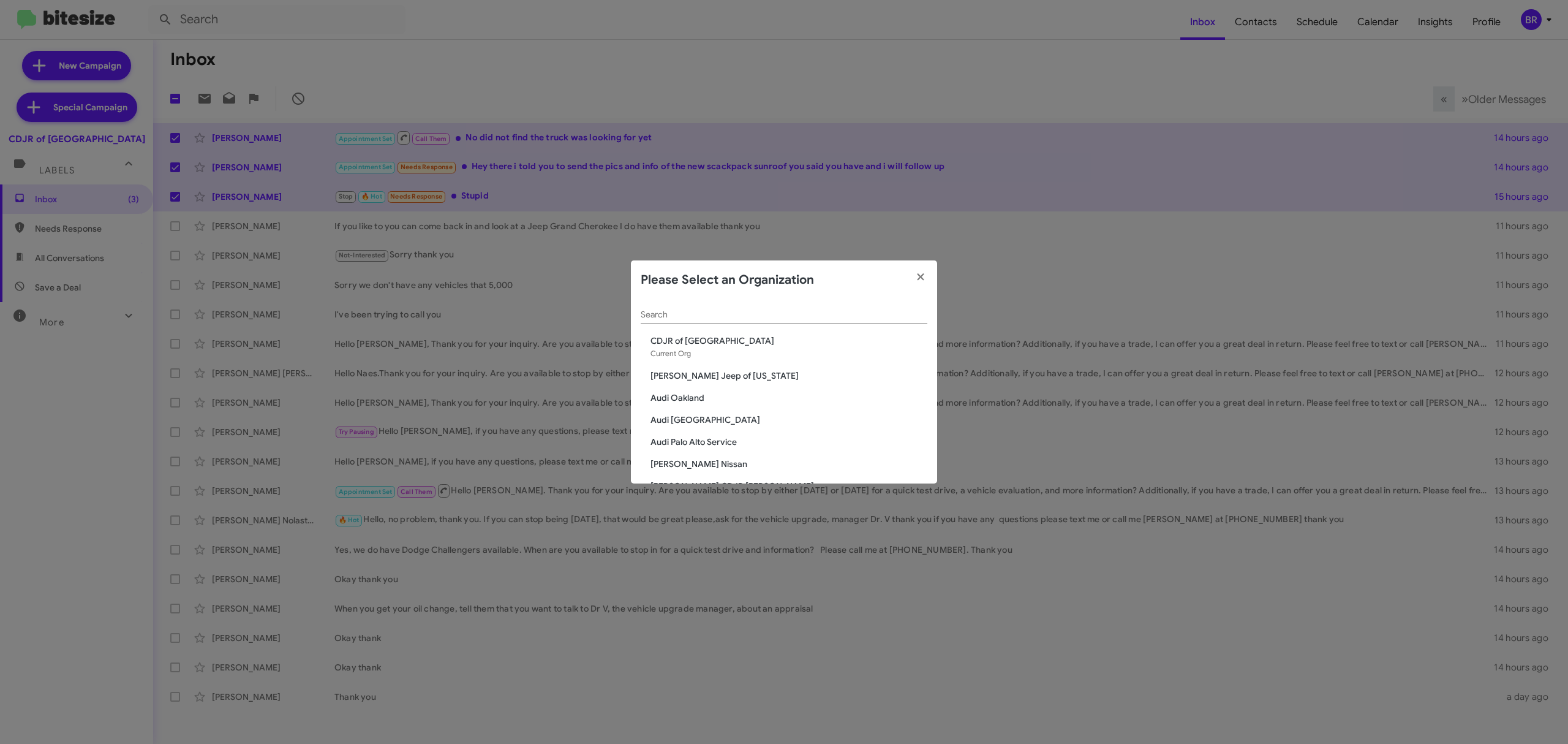
click at [843, 321] on div "Search" at bounding box center [784, 311] width 286 height 24
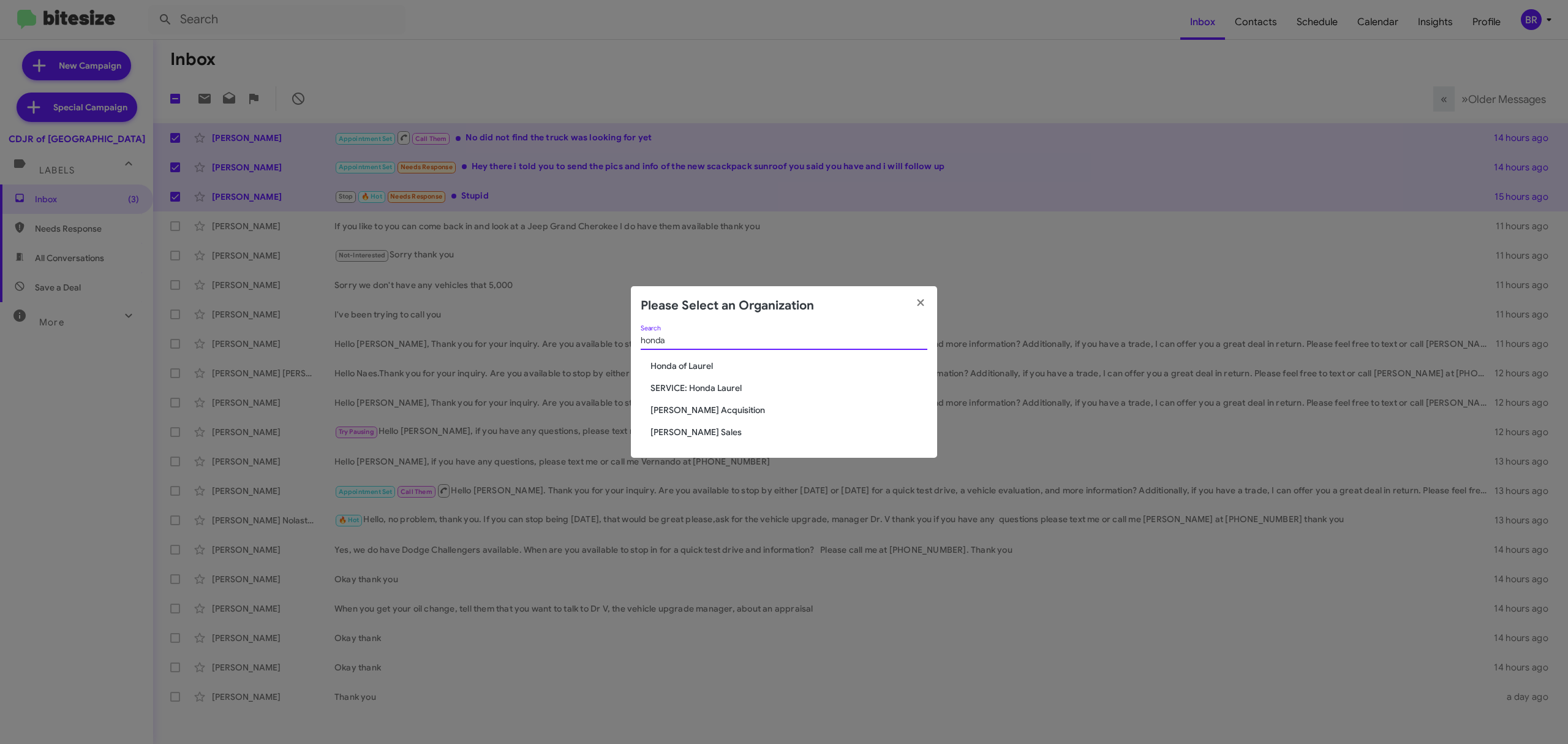
type input "honda"
click at [692, 365] on span "Honda of Laurel" at bounding box center [789, 366] width 277 height 12
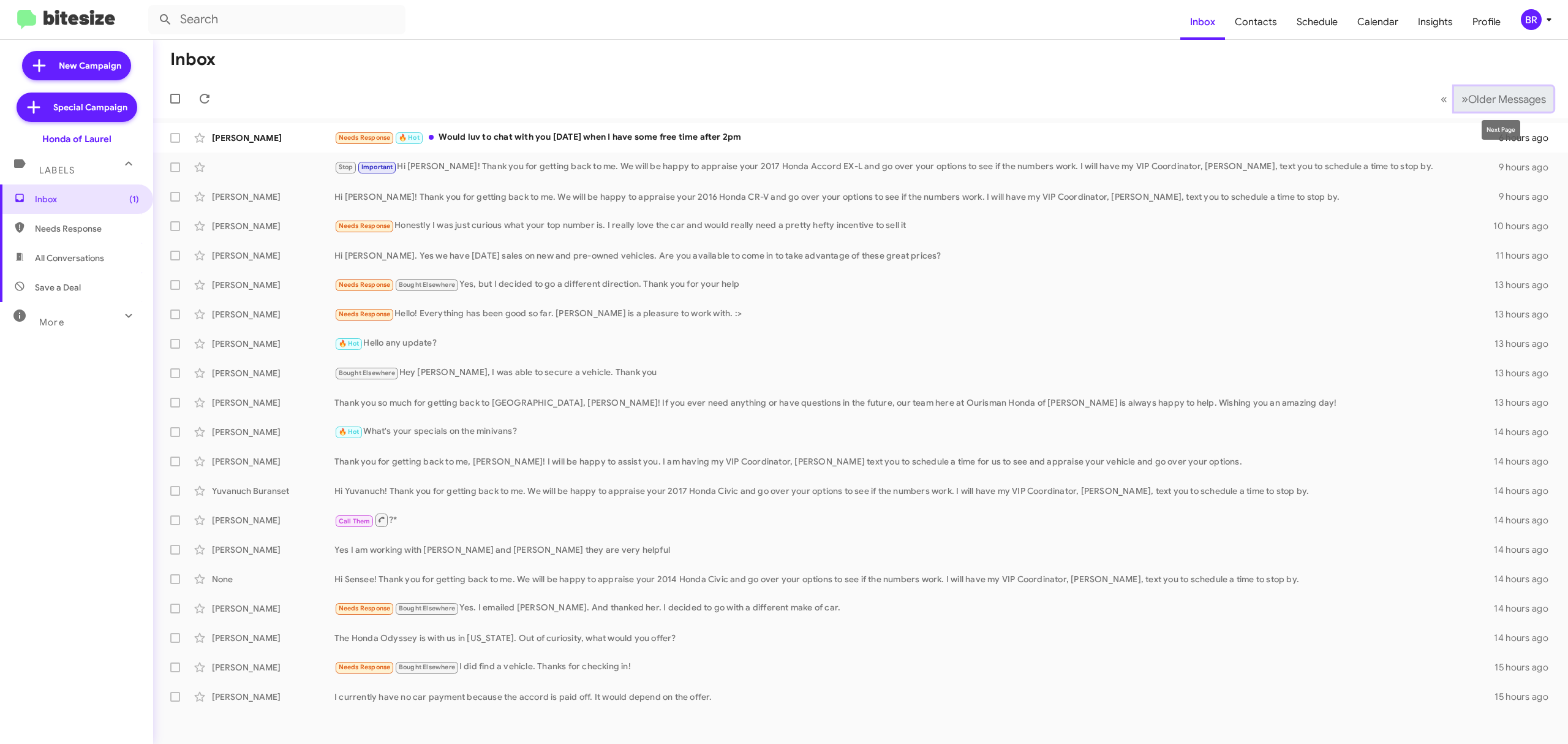
click at [1520, 106] on button "» Next Older Messages" at bounding box center [1504, 98] width 99 height 25
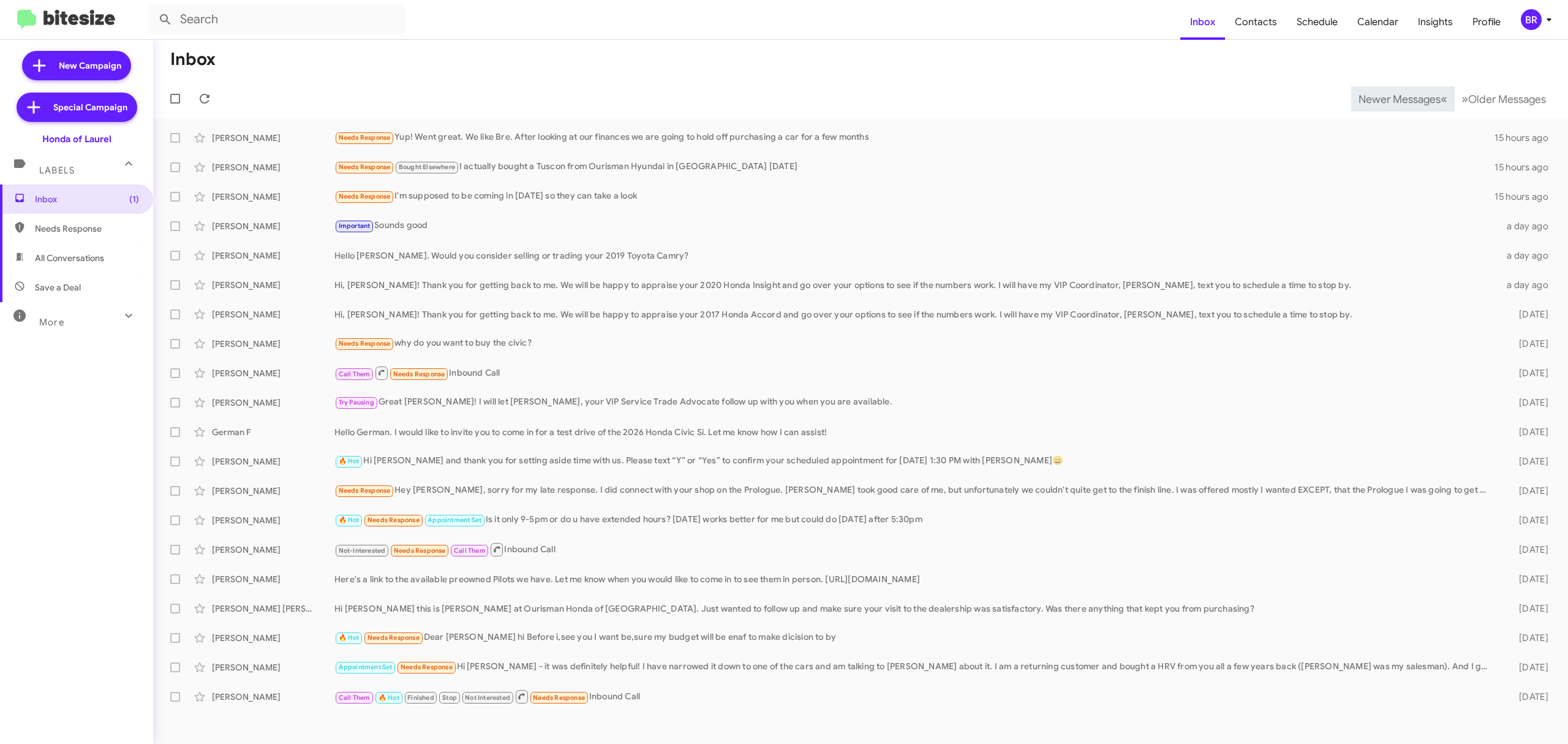
click at [1390, 98] on span "Newer Messages" at bounding box center [1400, 99] width 82 height 14
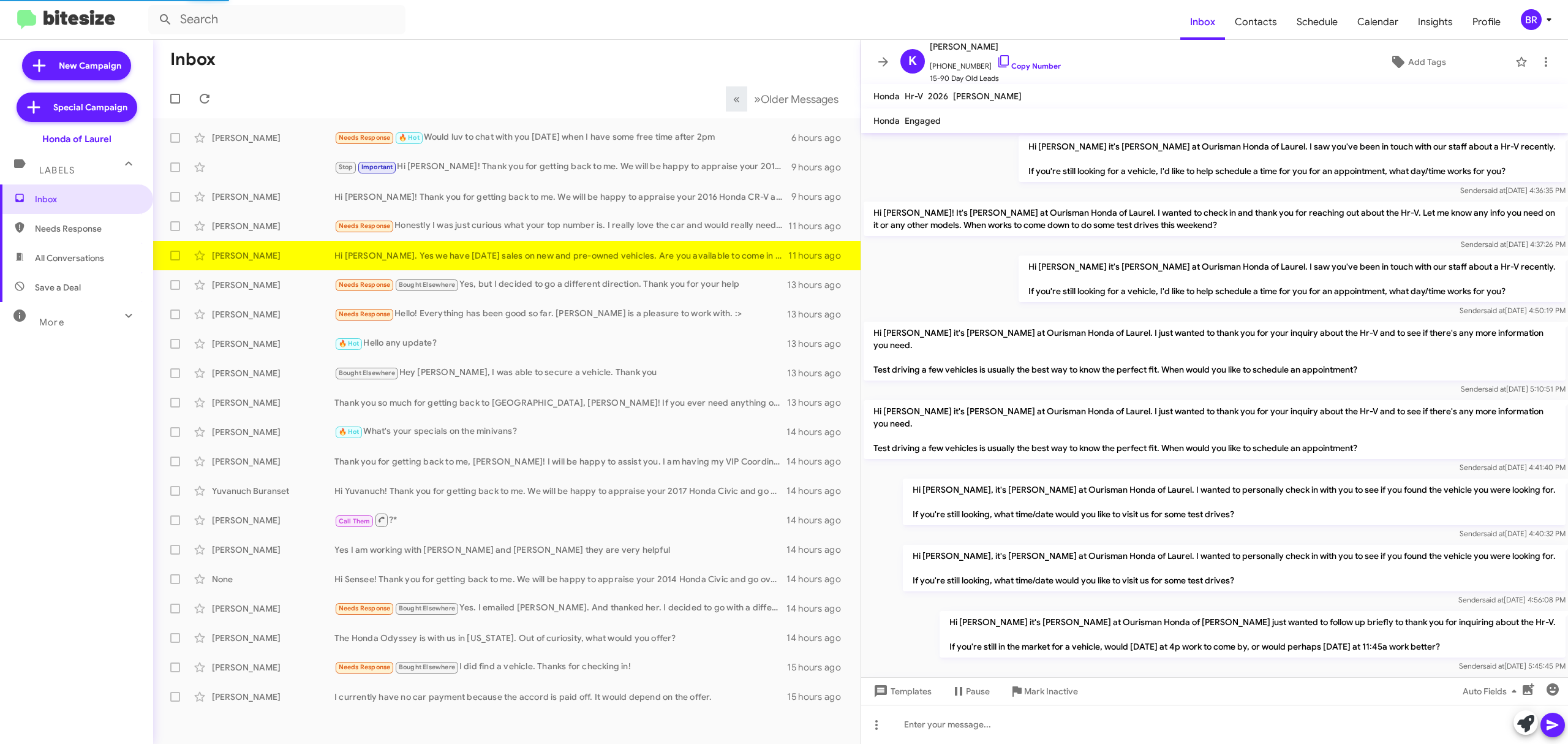
scroll to position [792, 0]
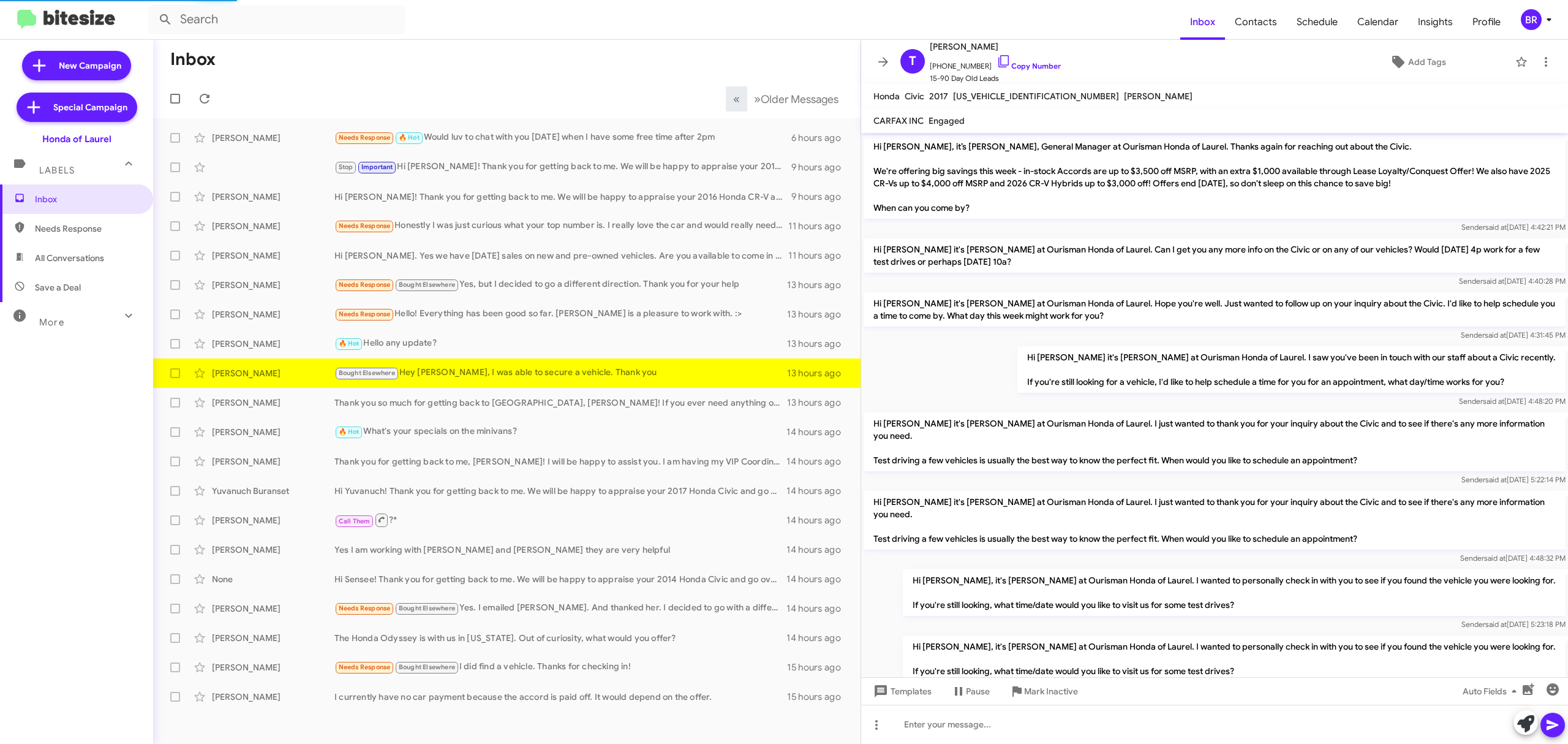
scroll to position [92, 0]
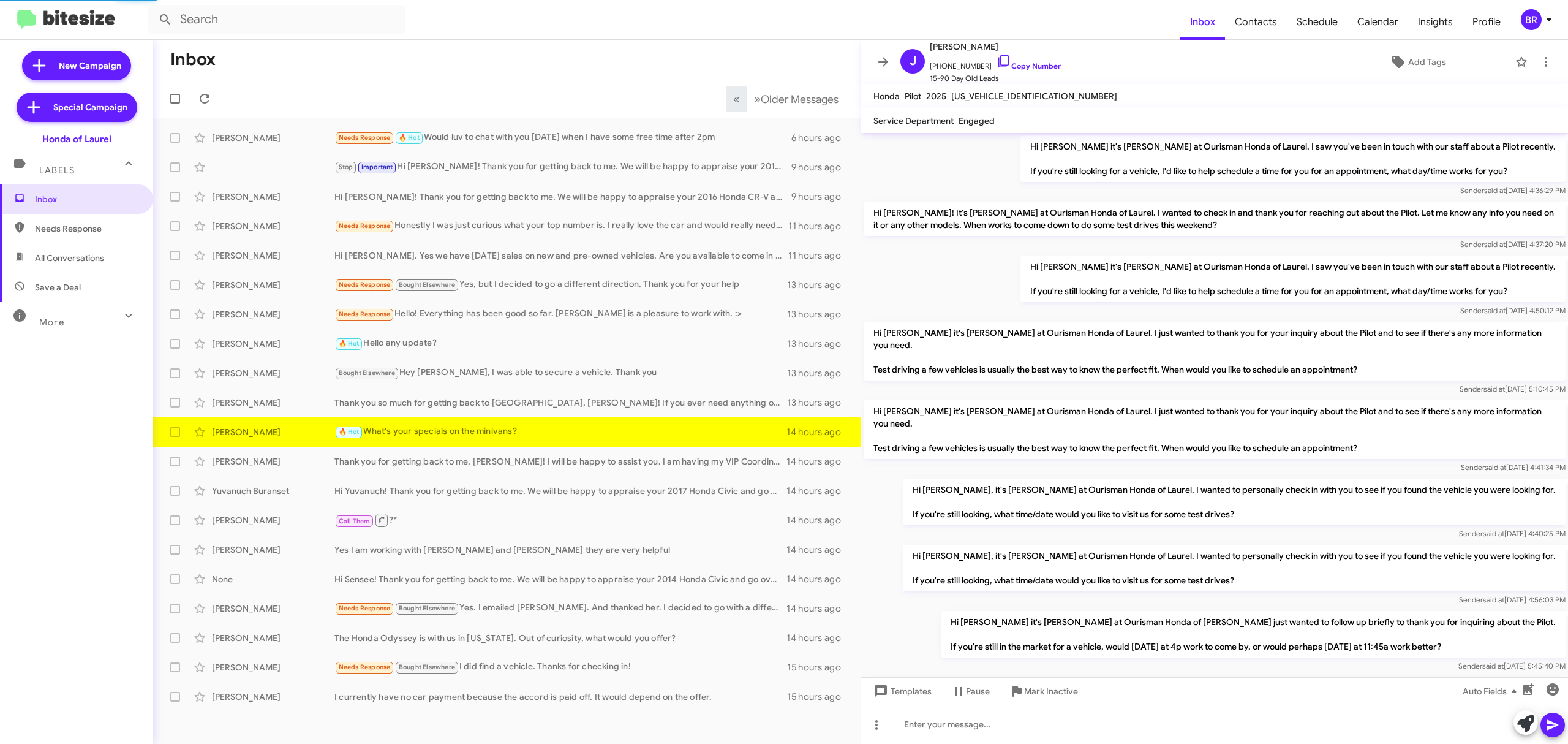
scroll to position [743, 0]
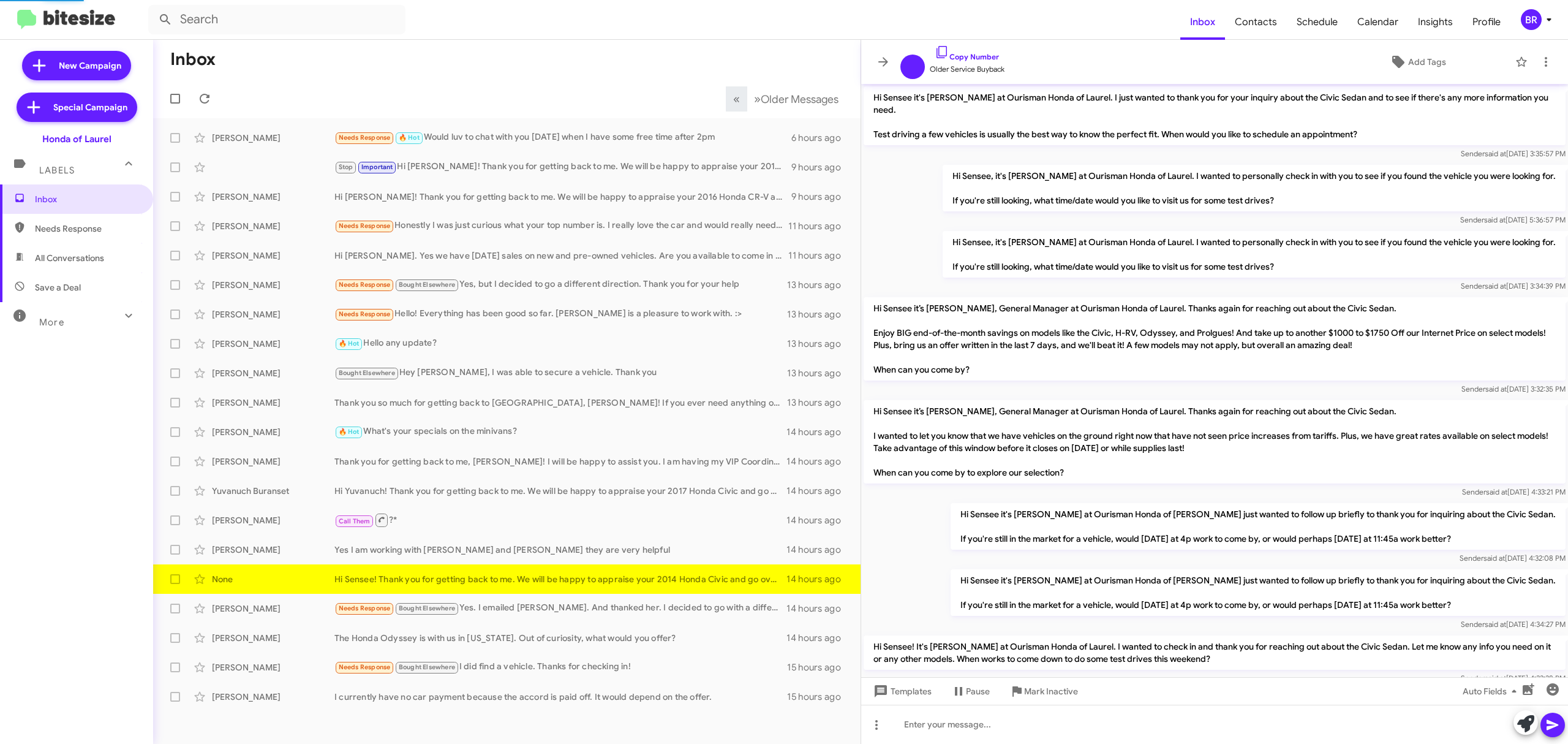
scroll to position [792, 0]
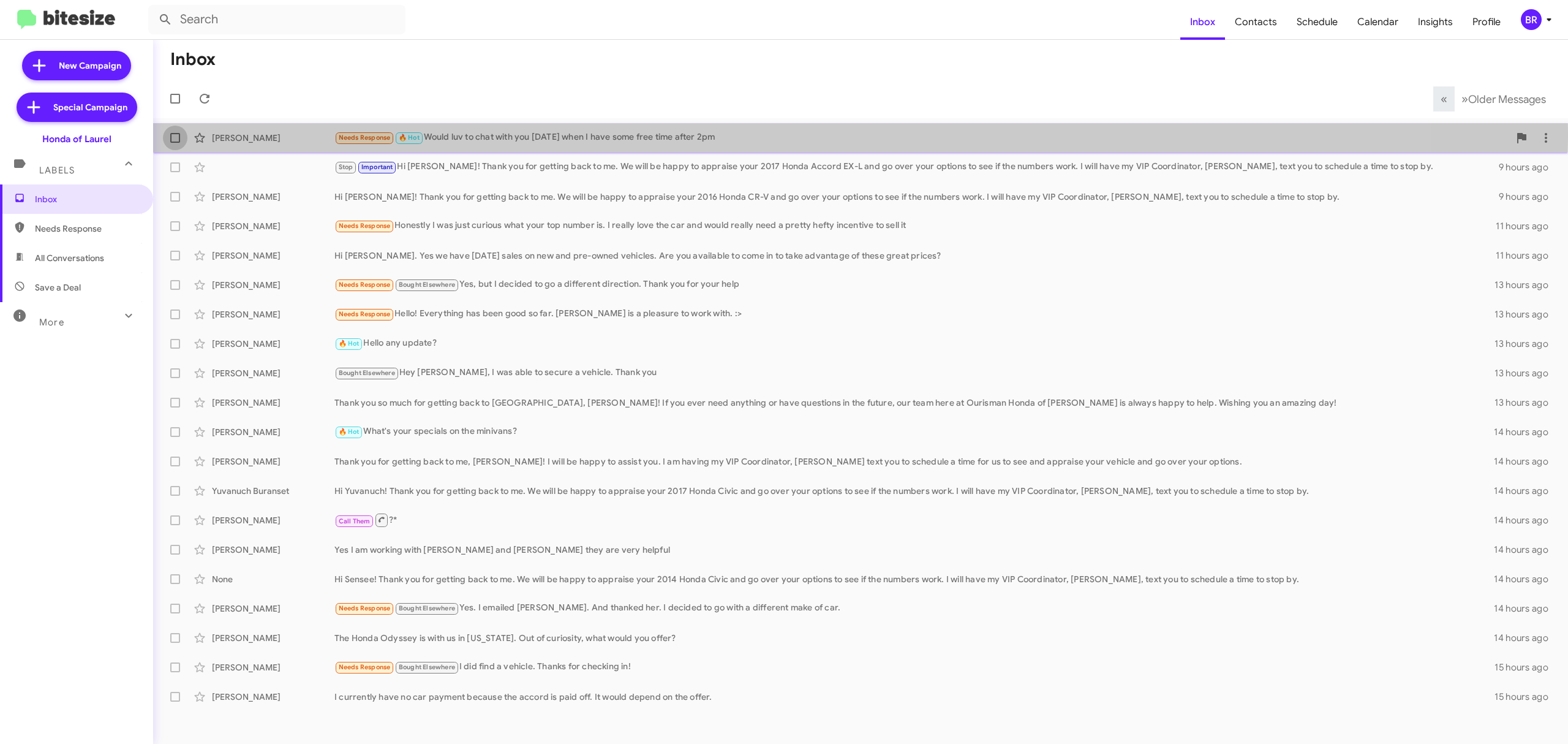
click at [177, 132] on label at bounding box center [175, 138] width 24 height 24
click at [175, 143] on input "checkbox" at bounding box center [174, 143] width 1 height 1
checkbox input "true"
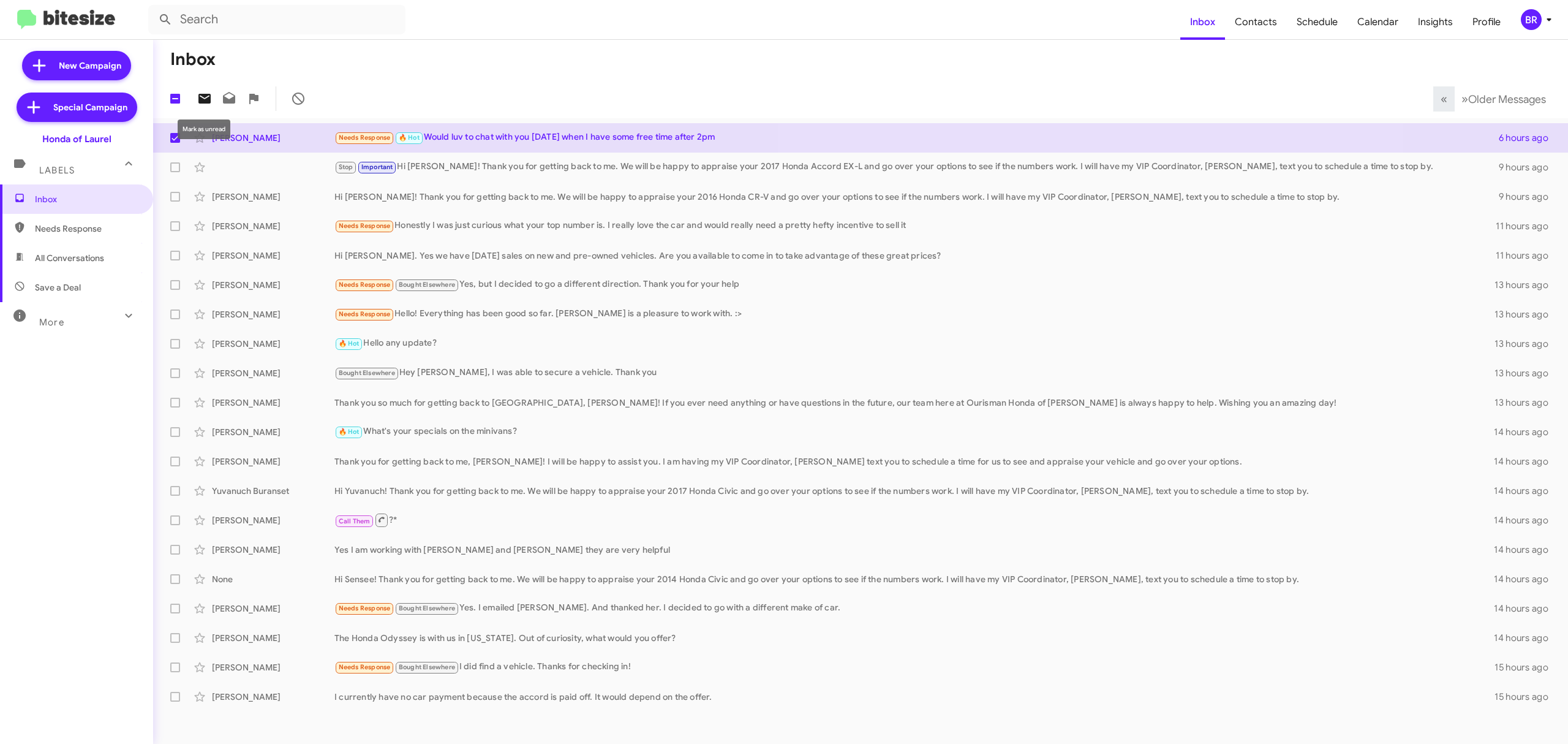
click at [210, 97] on icon at bounding box center [204, 98] width 12 height 10
click at [1536, 24] on div "BR" at bounding box center [1531, 20] width 21 height 21
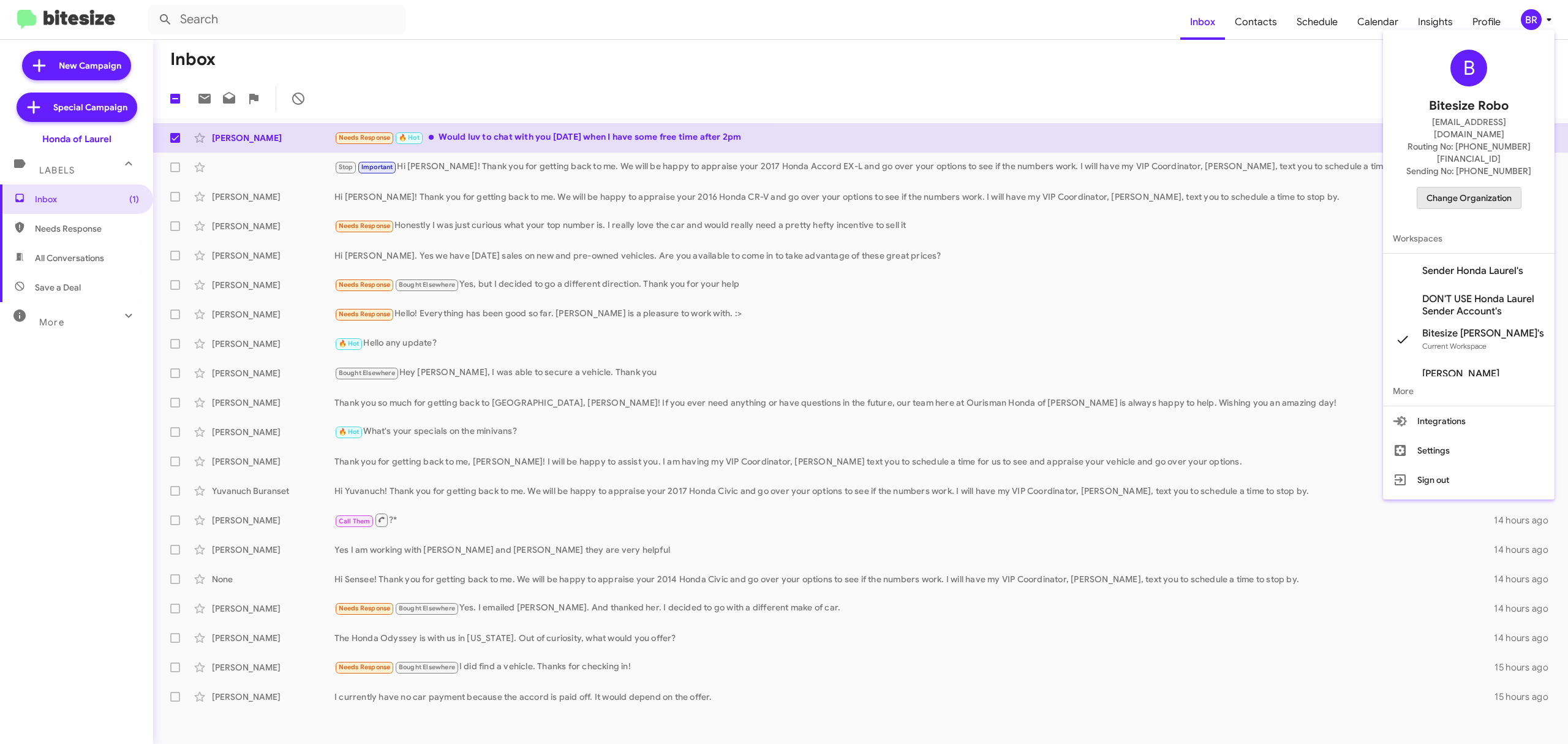
click at [1458, 187] on span "Change Organization" at bounding box center [1469, 198] width 85 height 21
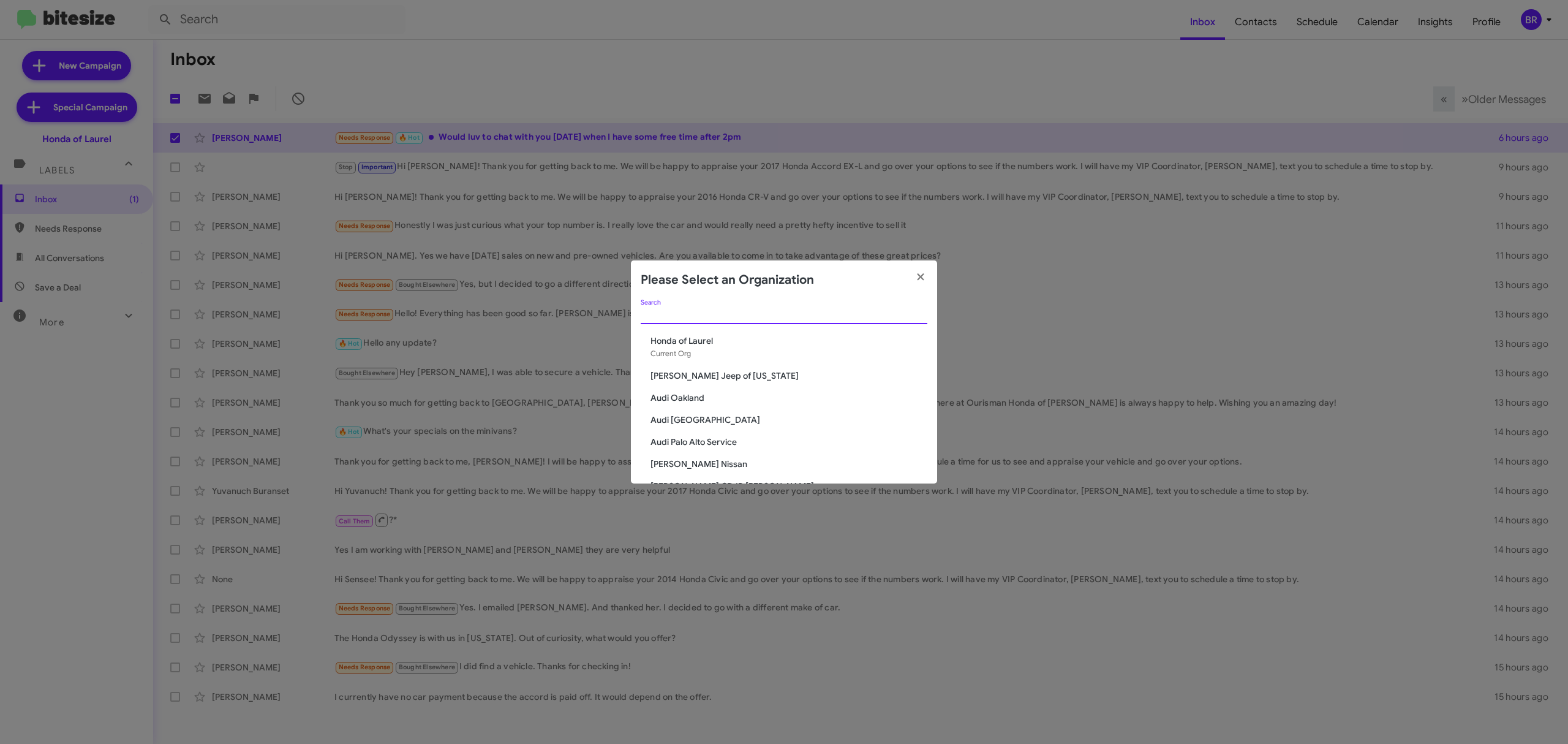
click at [807, 310] on input "Search" at bounding box center [784, 315] width 286 height 10
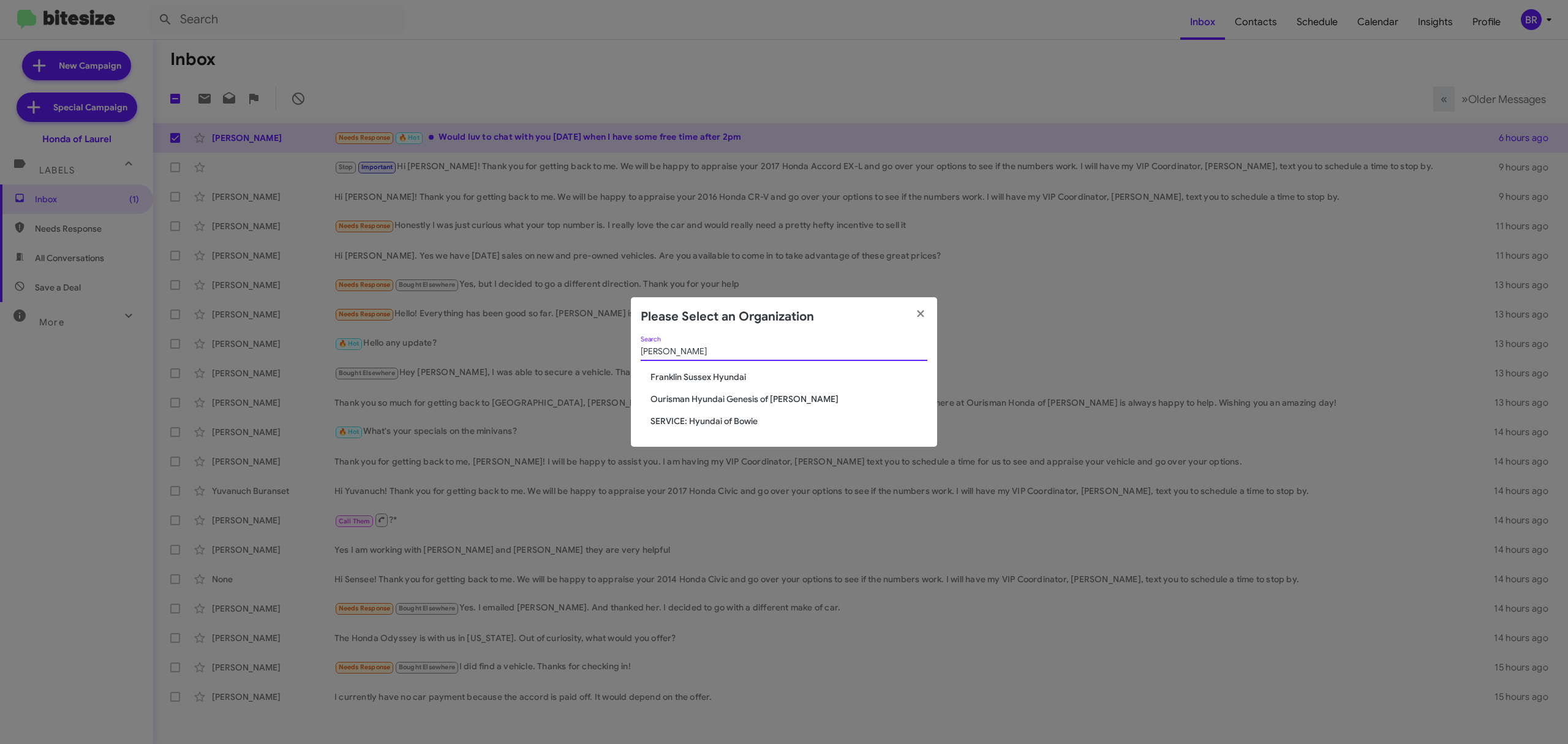
type input "hyun"
click at [758, 398] on span "Ourisman Hyundai Genesis of [PERSON_NAME]" at bounding box center [789, 399] width 277 height 12
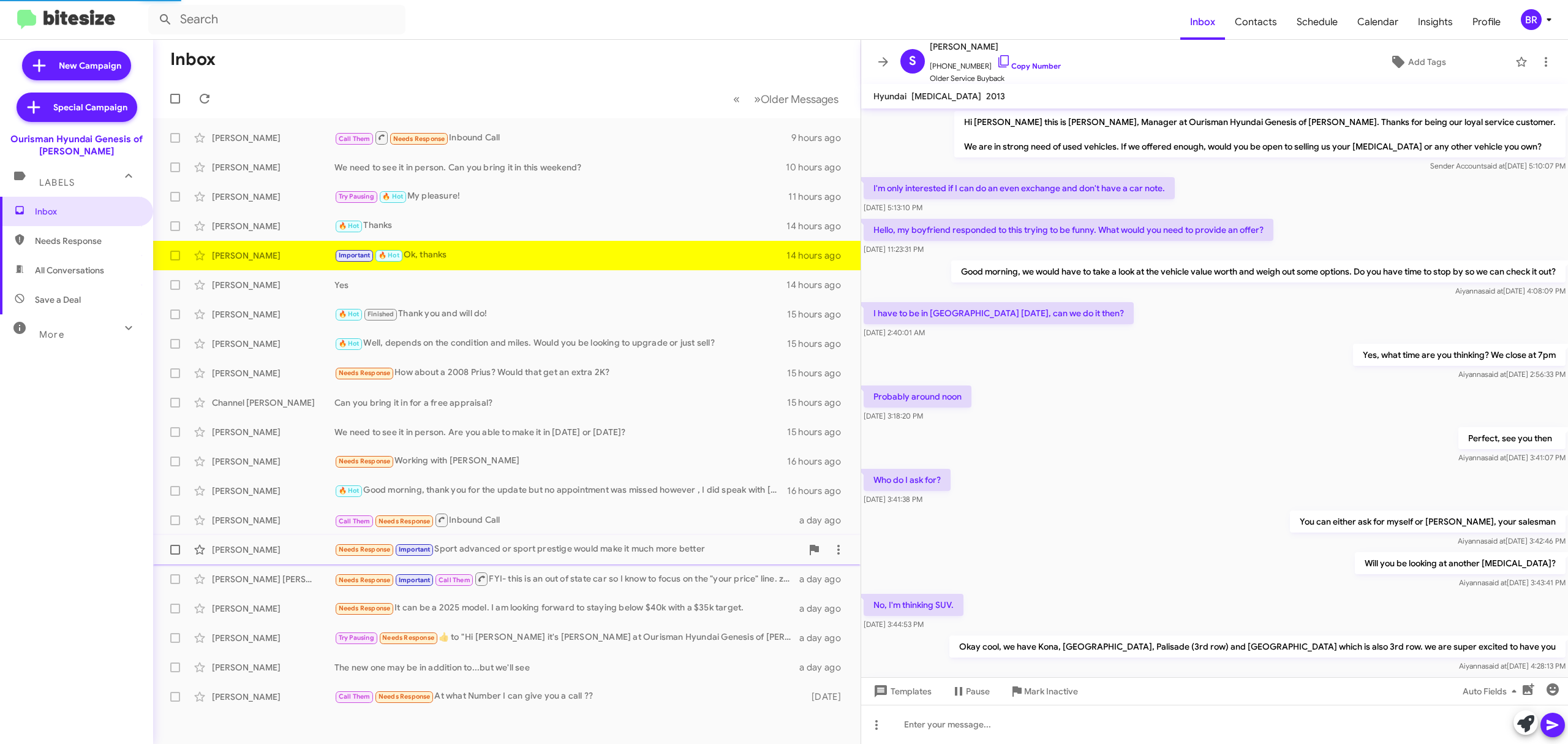
scroll to position [160, 0]
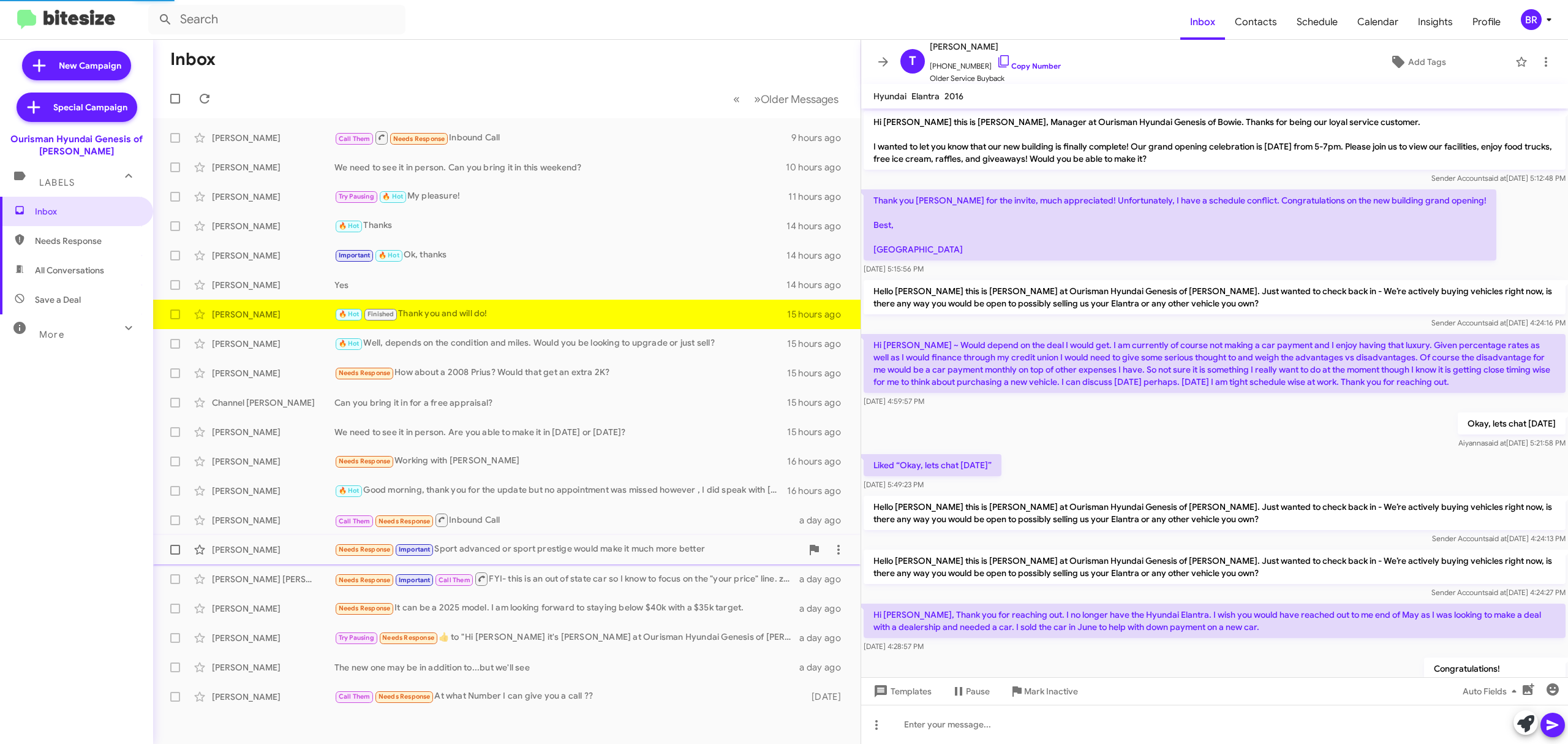
scroll to position [222, 0]
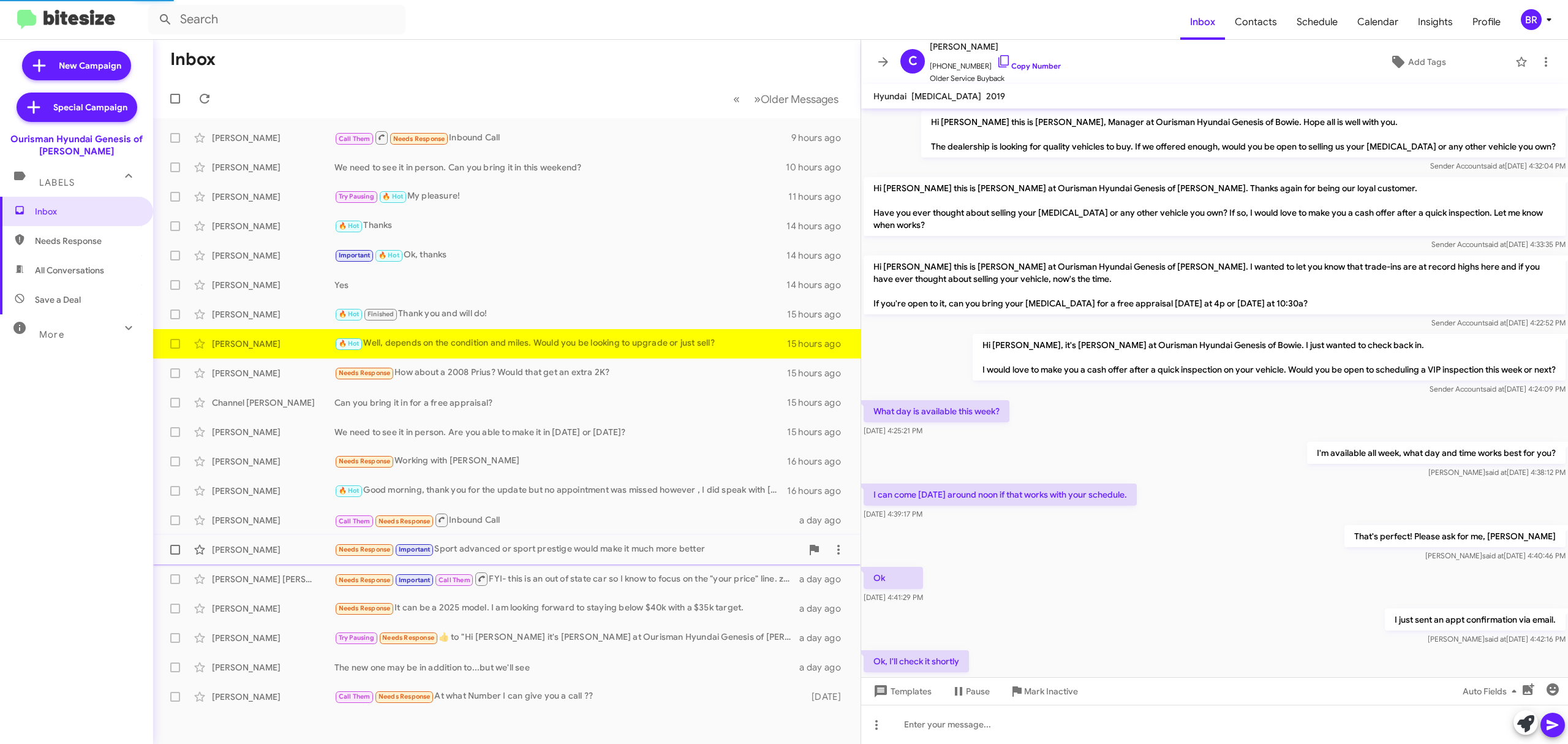
scroll to position [66, 0]
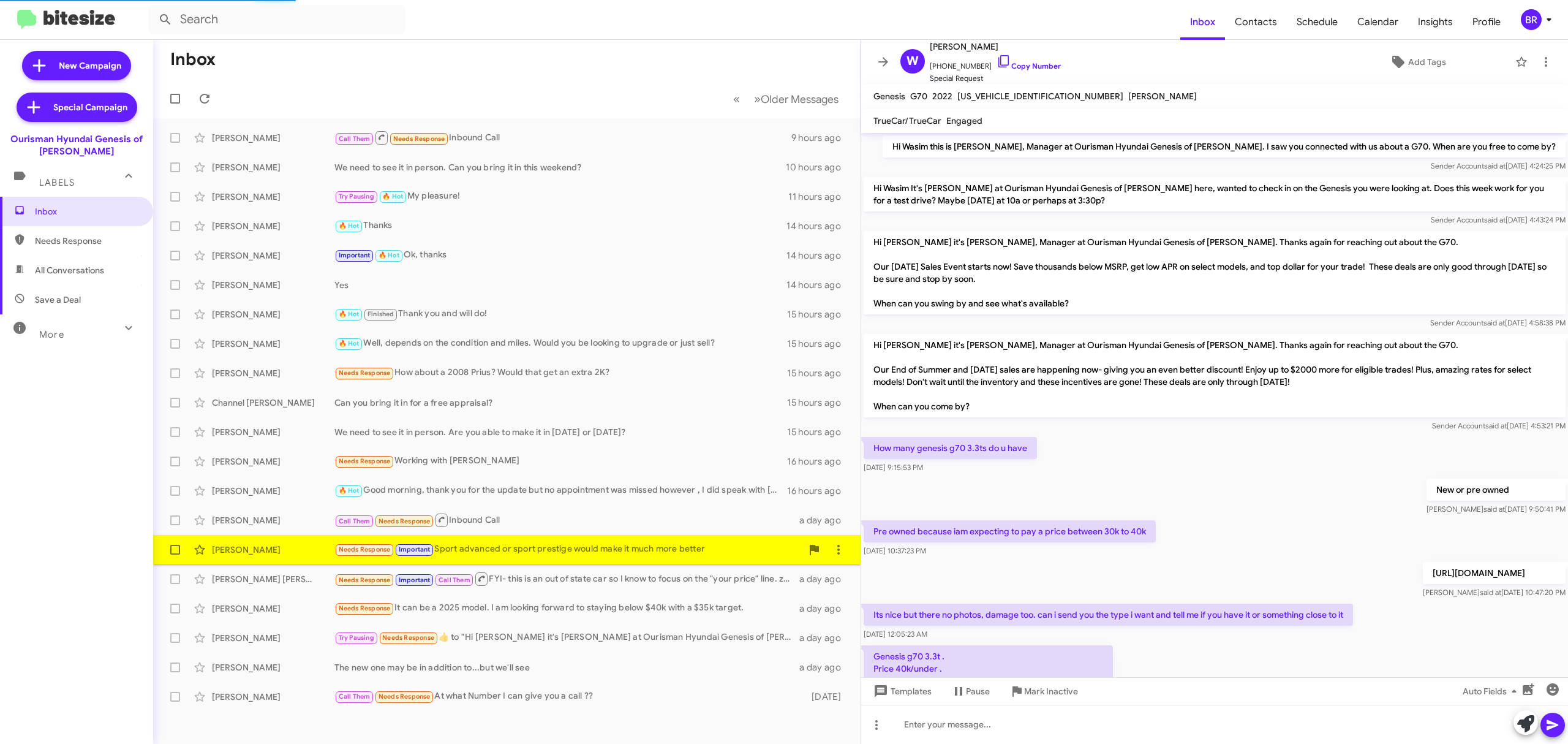
scroll to position [155, 0]
